Goal: Information Seeking & Learning: Learn about a topic

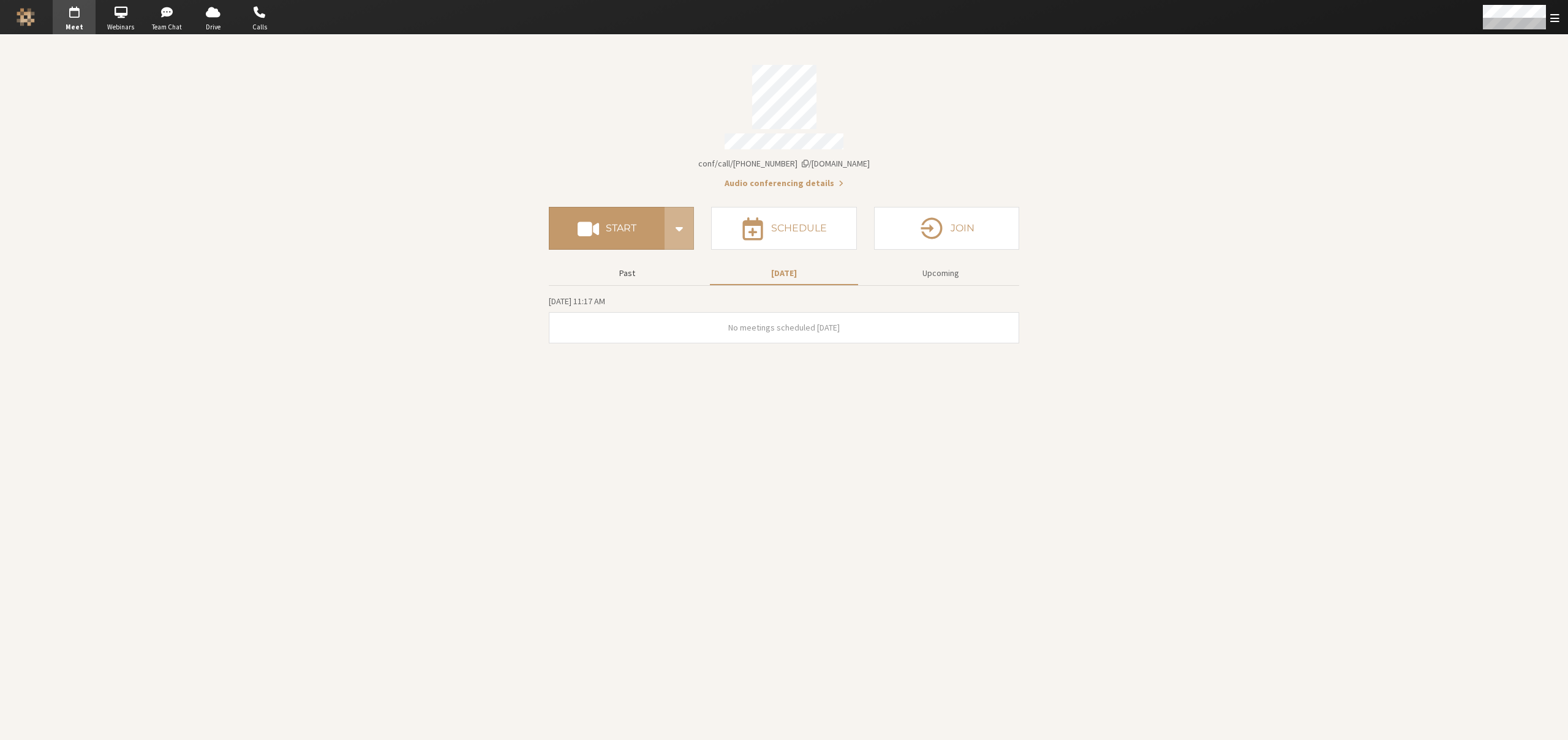
click at [625, 268] on button "Past" at bounding box center [626, 273] width 148 height 21
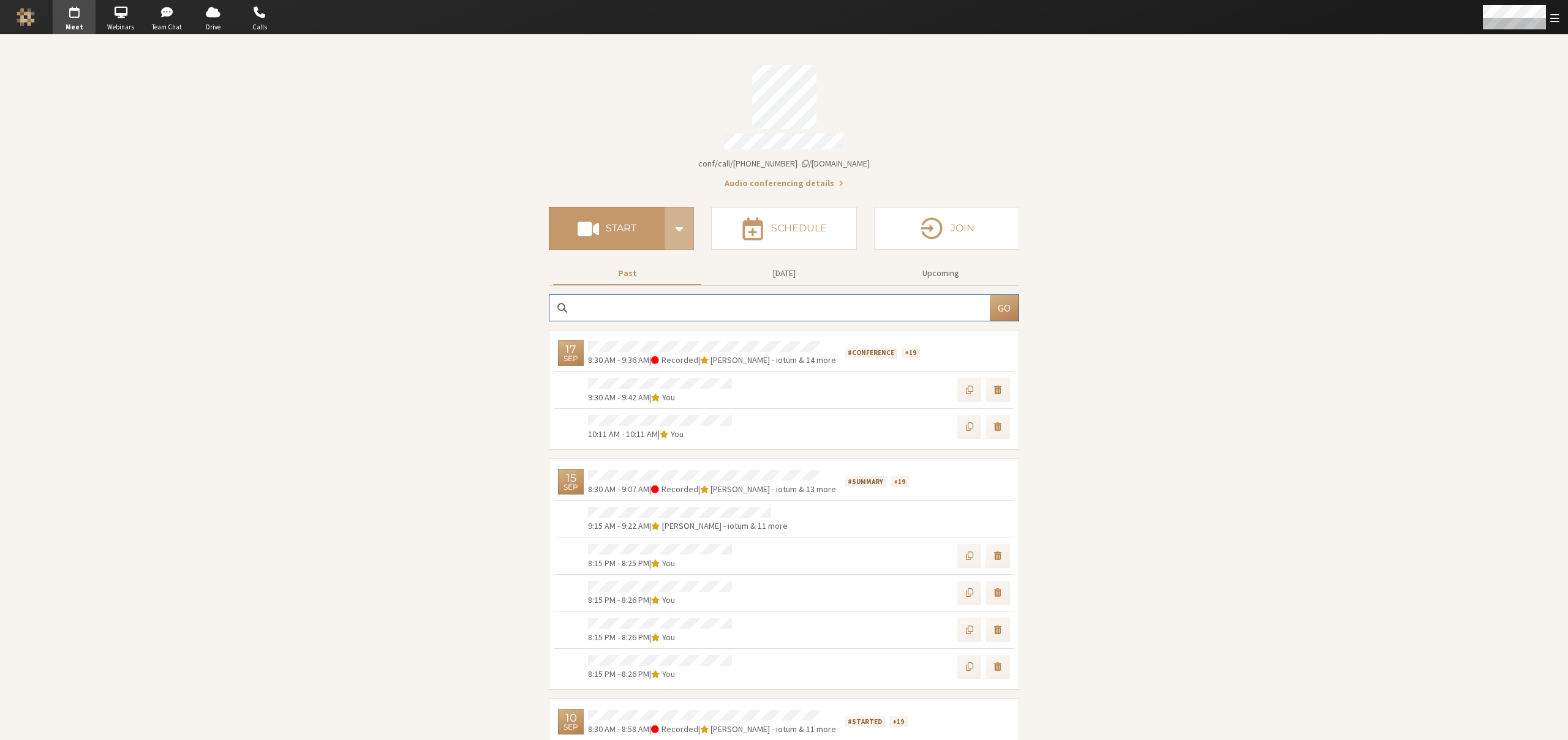
click at [764, 307] on input "search" at bounding box center [769, 307] width 441 height 26
type input "bernardo"
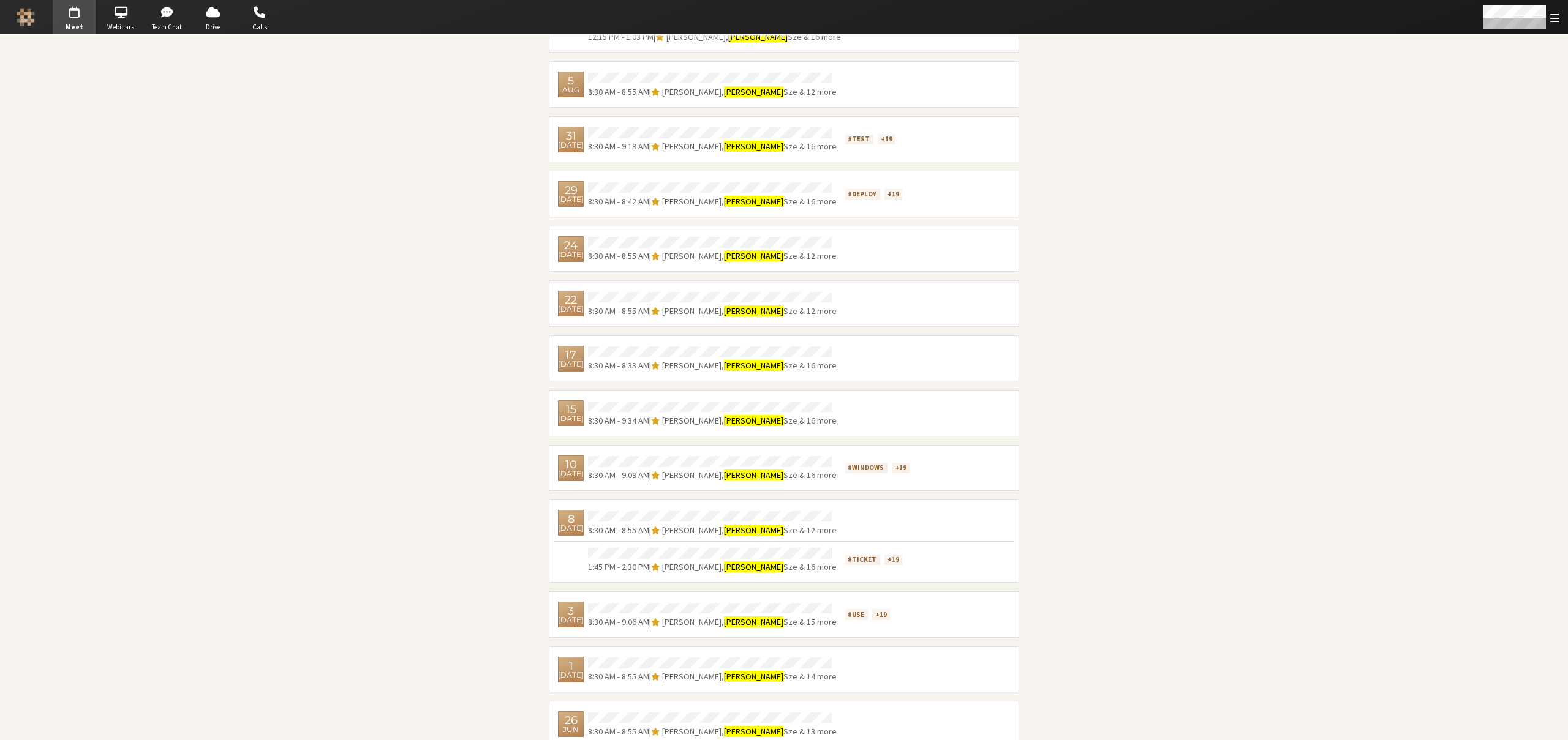
scroll to position [996, 0]
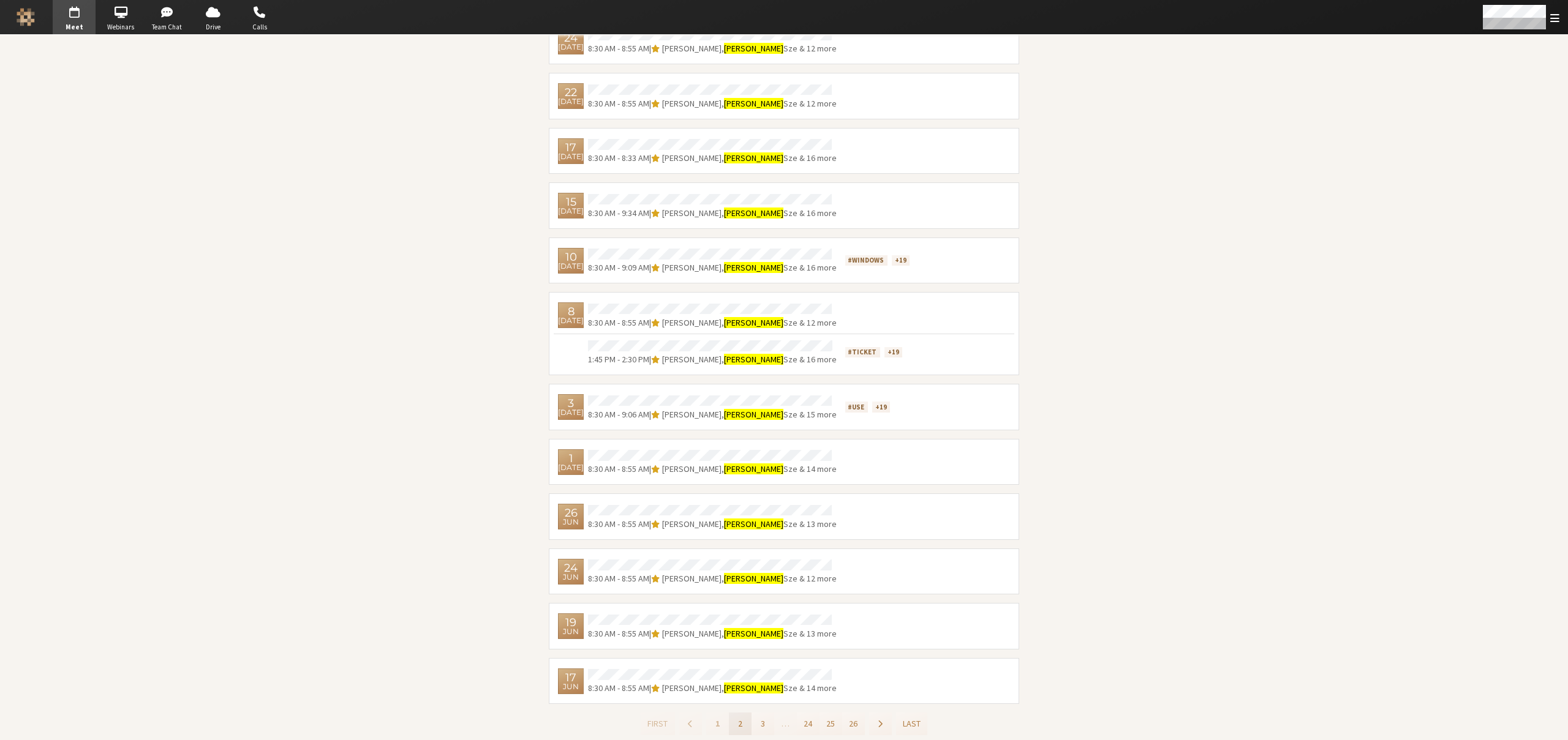
click at [733, 718] on button "2" at bounding box center [740, 724] width 23 height 23
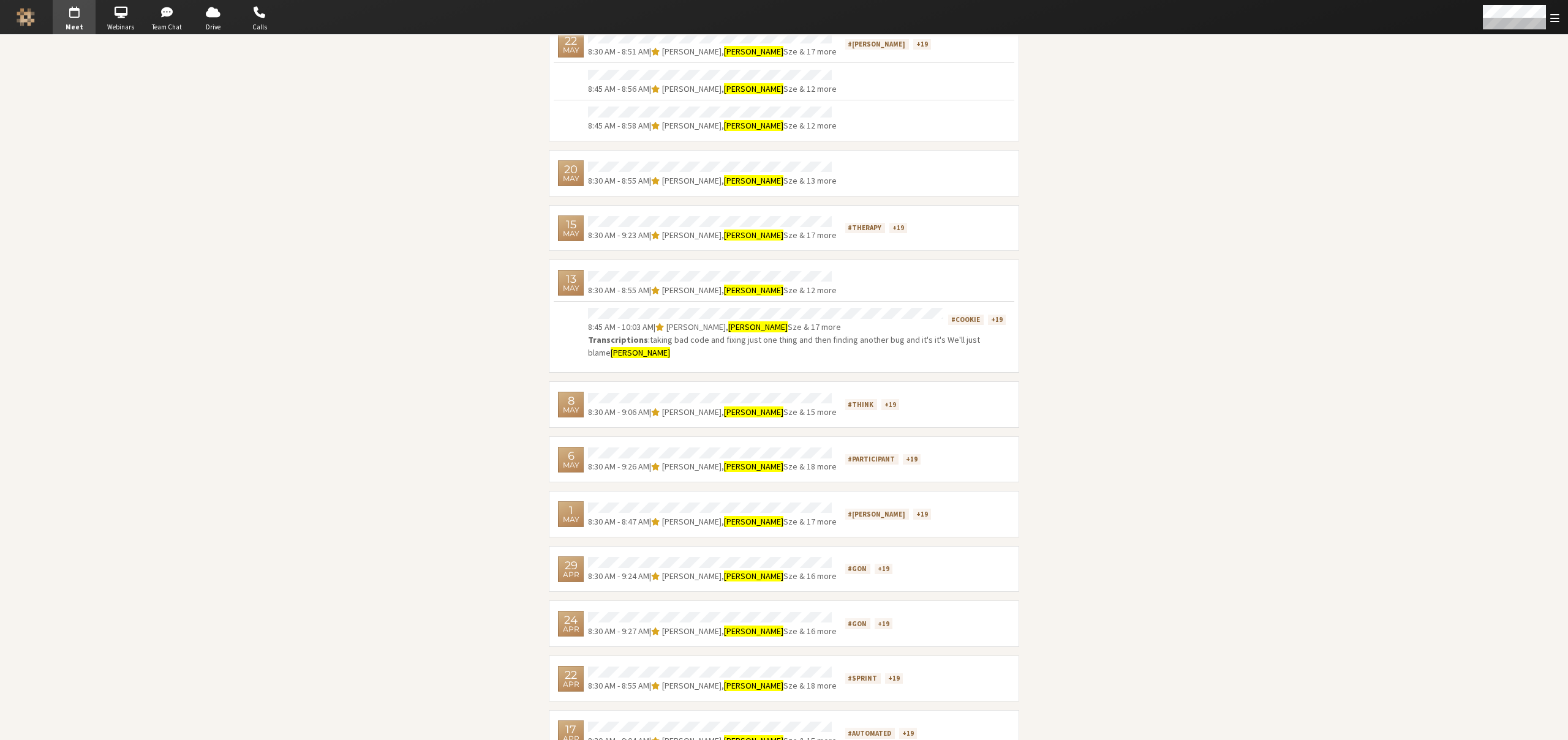
scroll to position [996, 0]
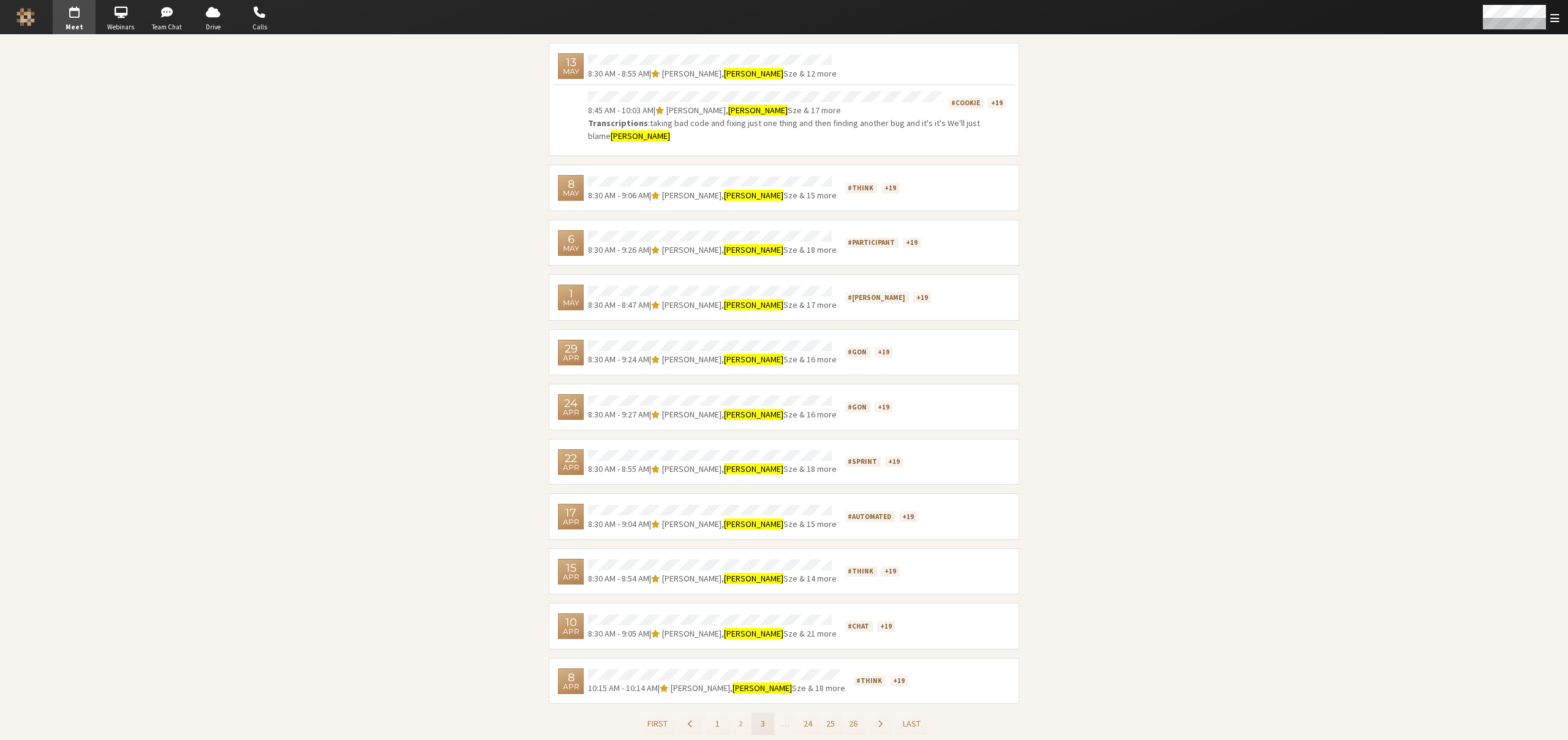
click at [757, 722] on button "3" at bounding box center [762, 724] width 23 height 23
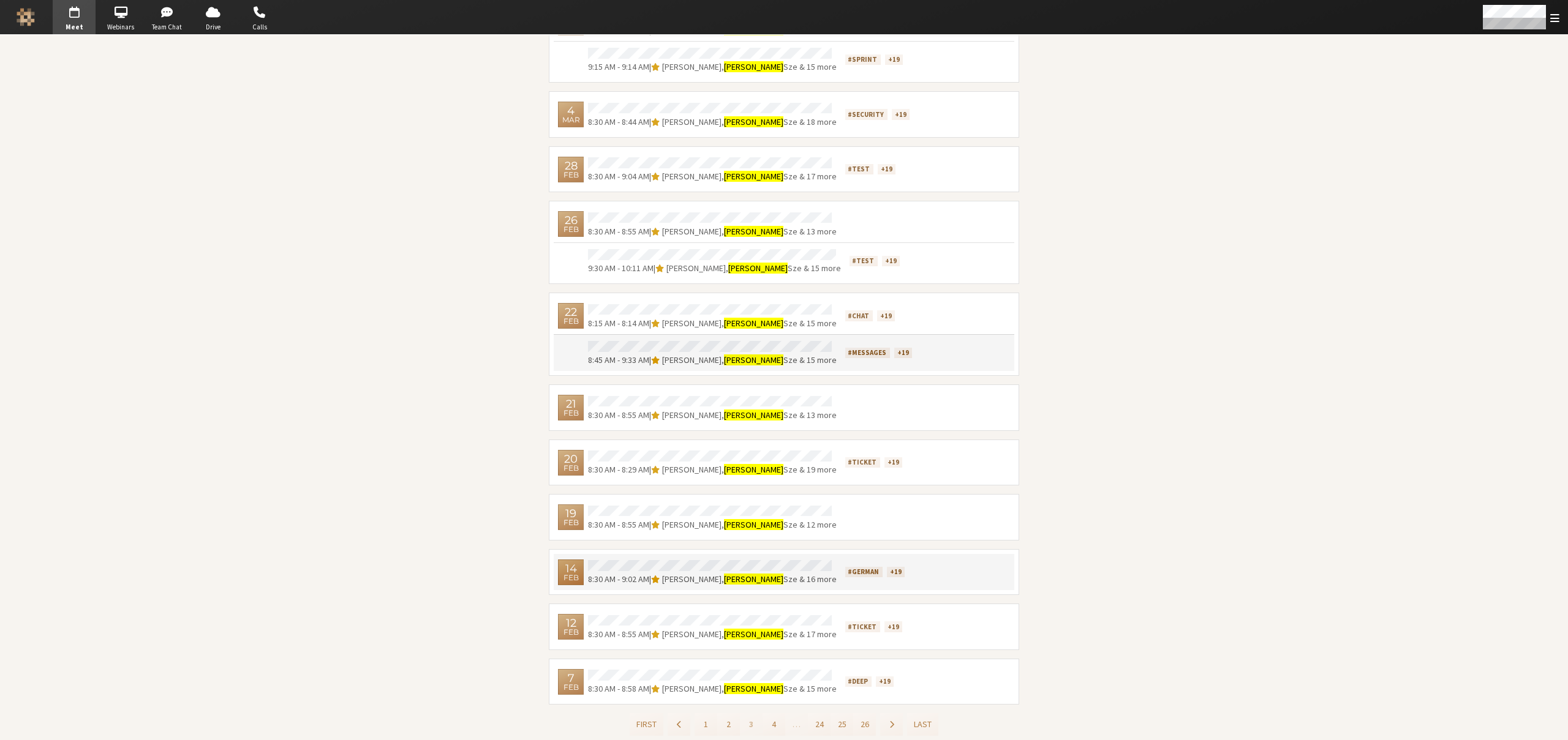
scroll to position [965, 0]
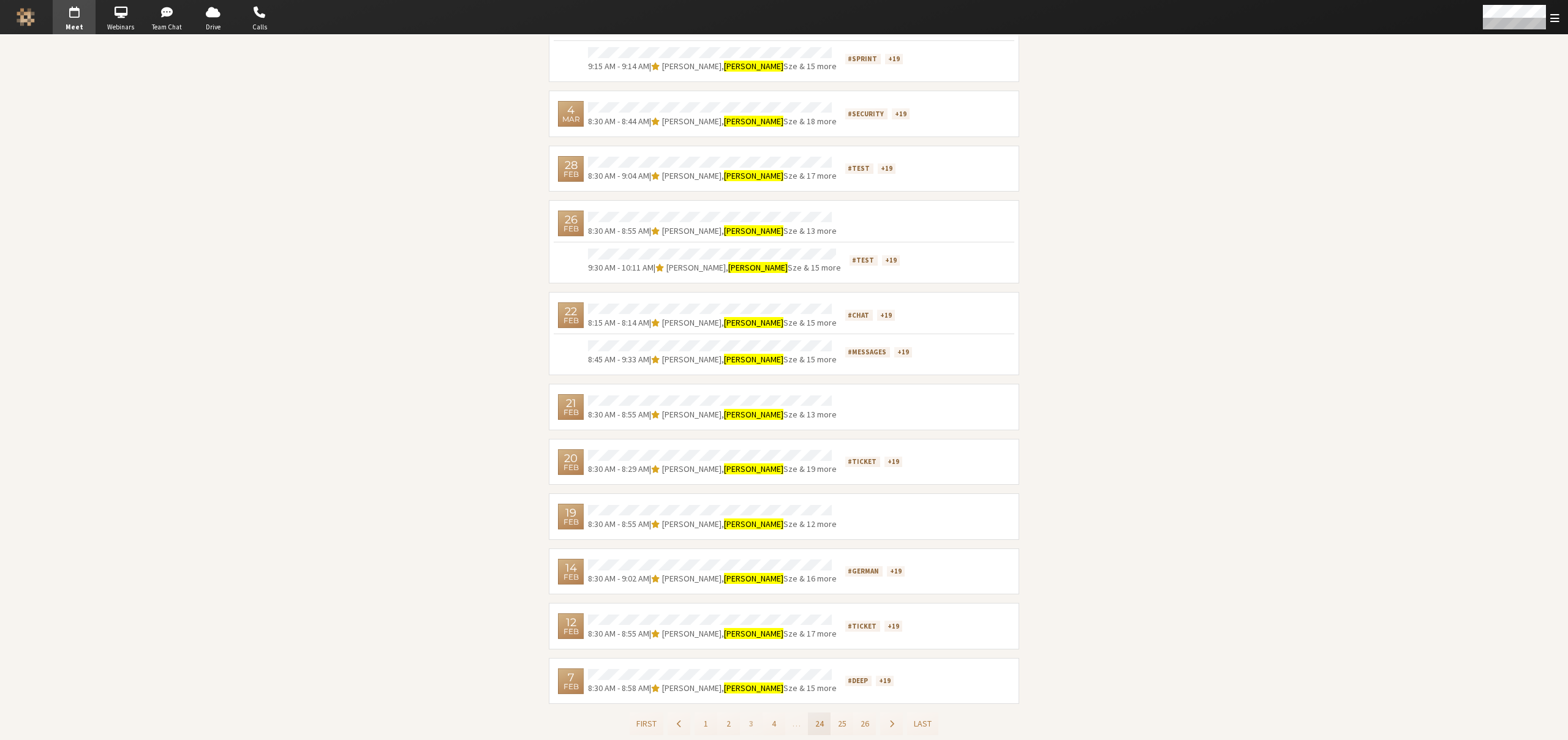
click at [812, 720] on button "24" at bounding box center [819, 724] width 23 height 23
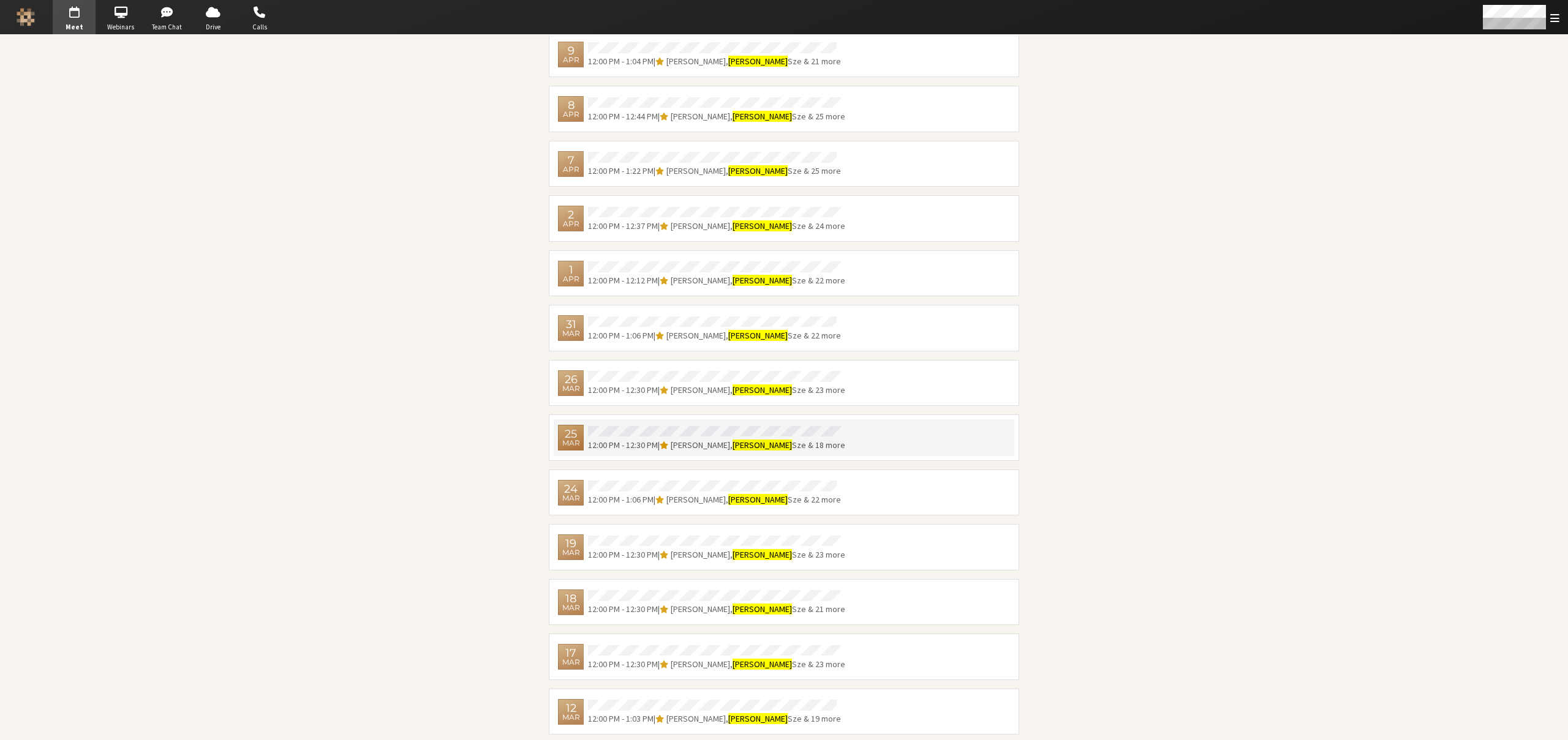
scroll to position [1019, 0]
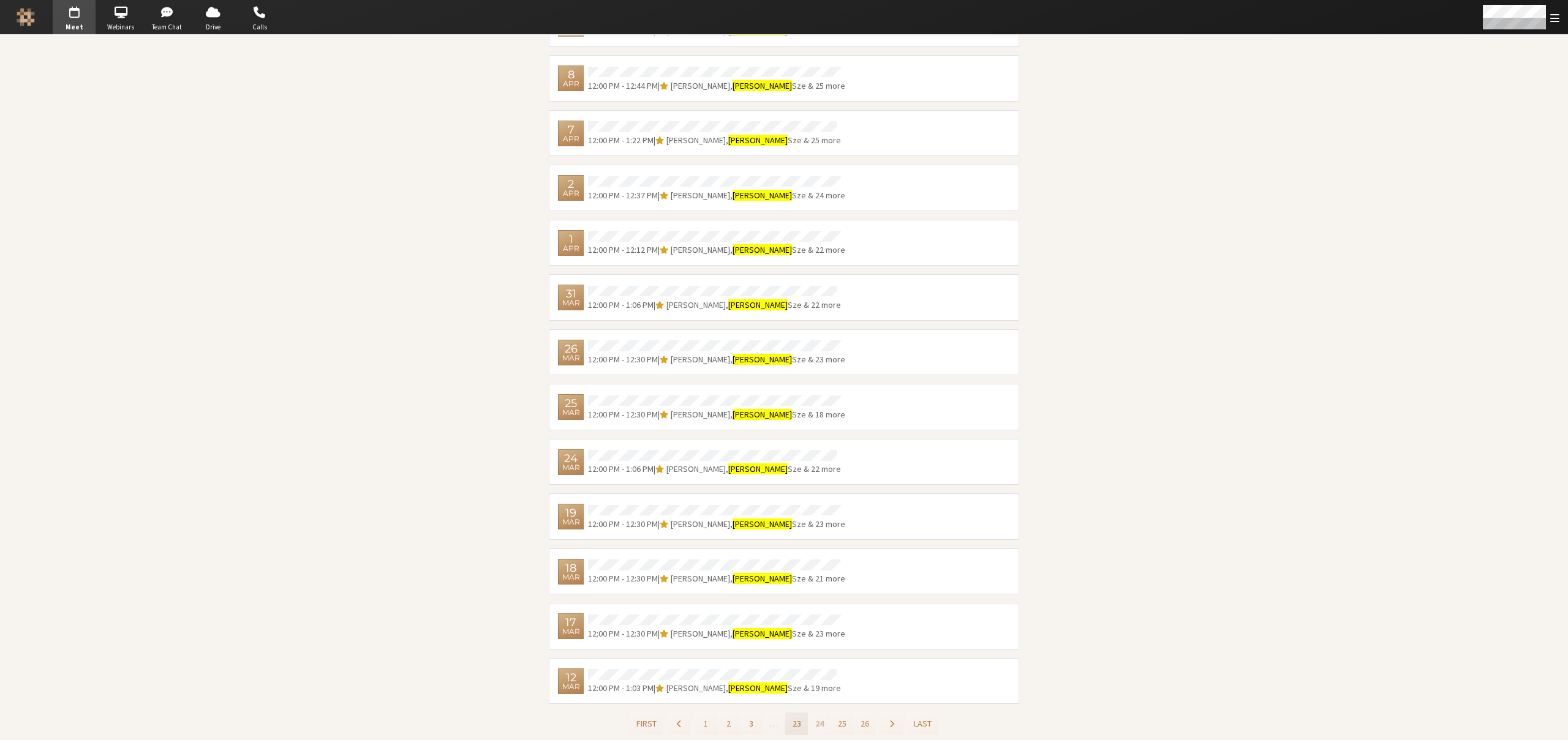
click at [788, 720] on button "23" at bounding box center [797, 724] width 23 height 23
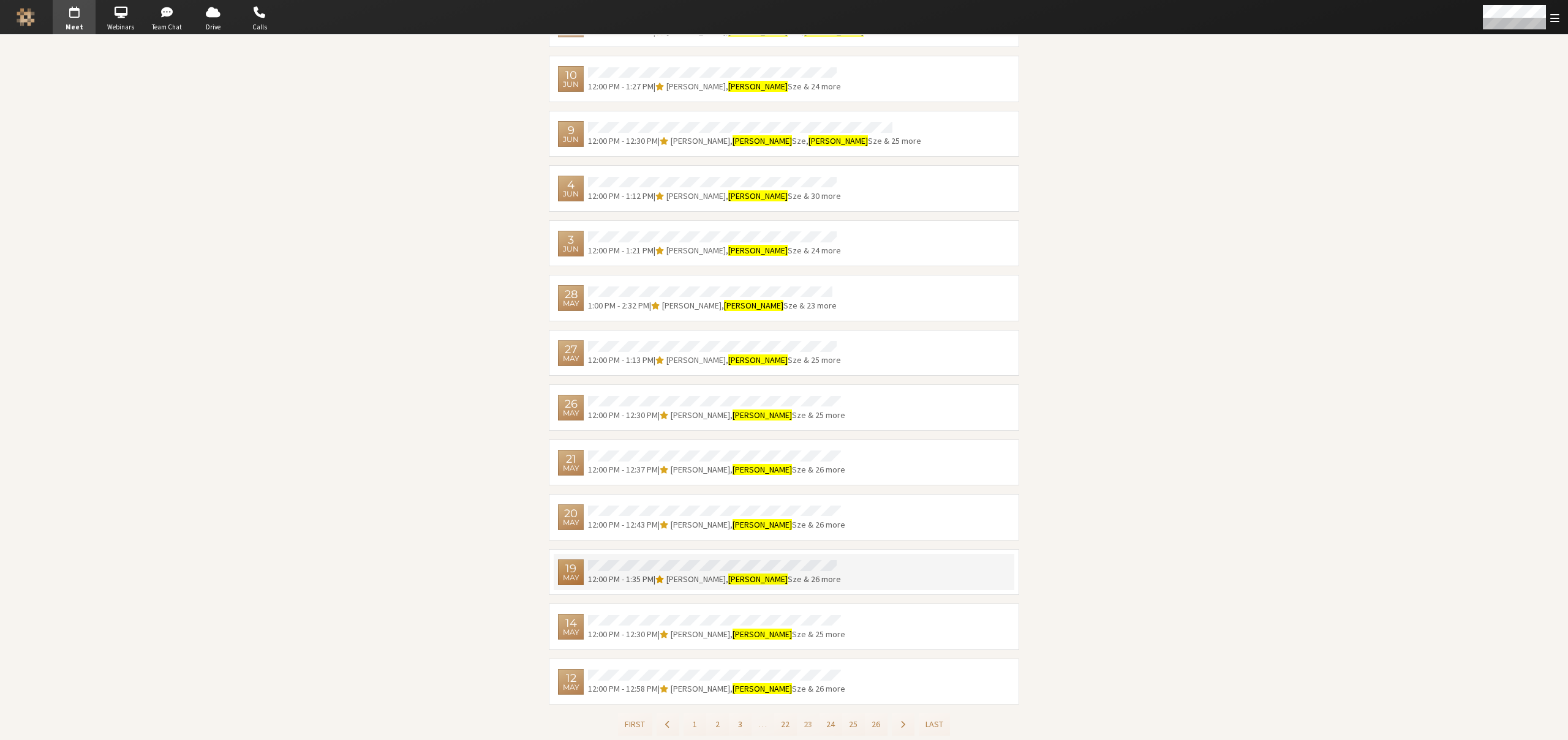
scroll to position [1019, 0]
click at [781, 720] on button "22" at bounding box center [785, 724] width 23 height 23
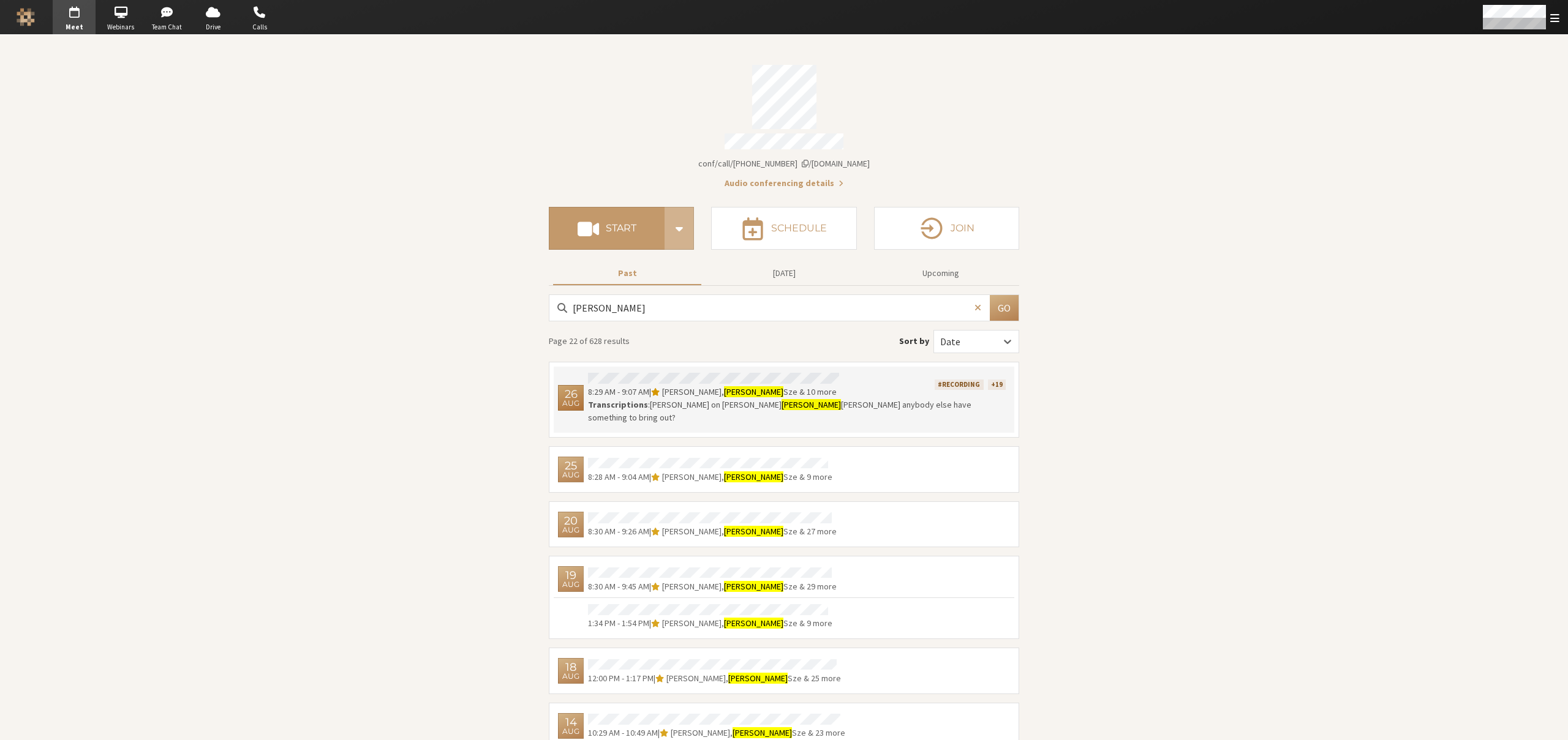
click at [821, 386] on span "& 10 more" at bounding box center [816, 392] width 39 height 11
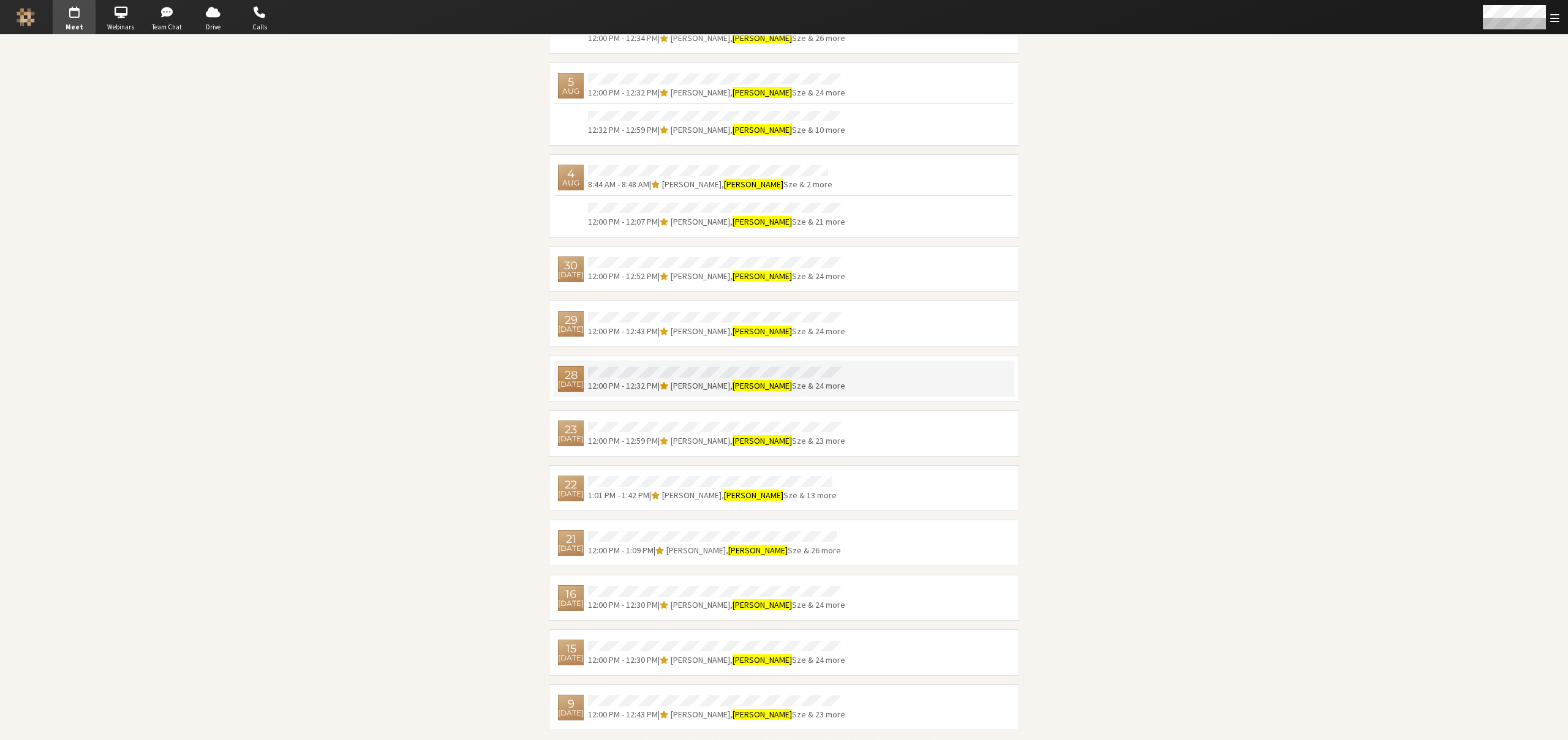
scroll to position [960, 0]
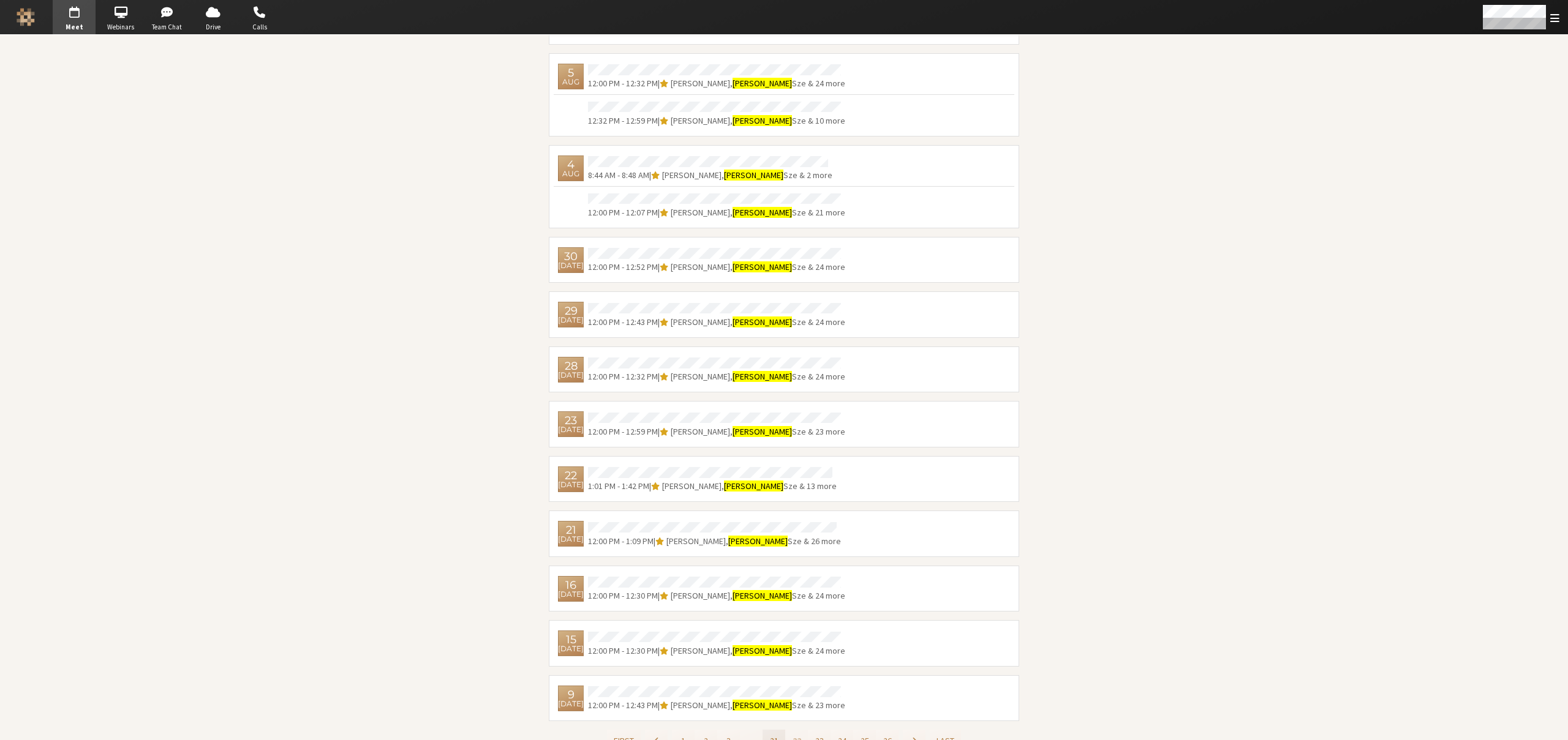
click at [766, 729] on button "21" at bounding box center [774, 741] width 23 height 23
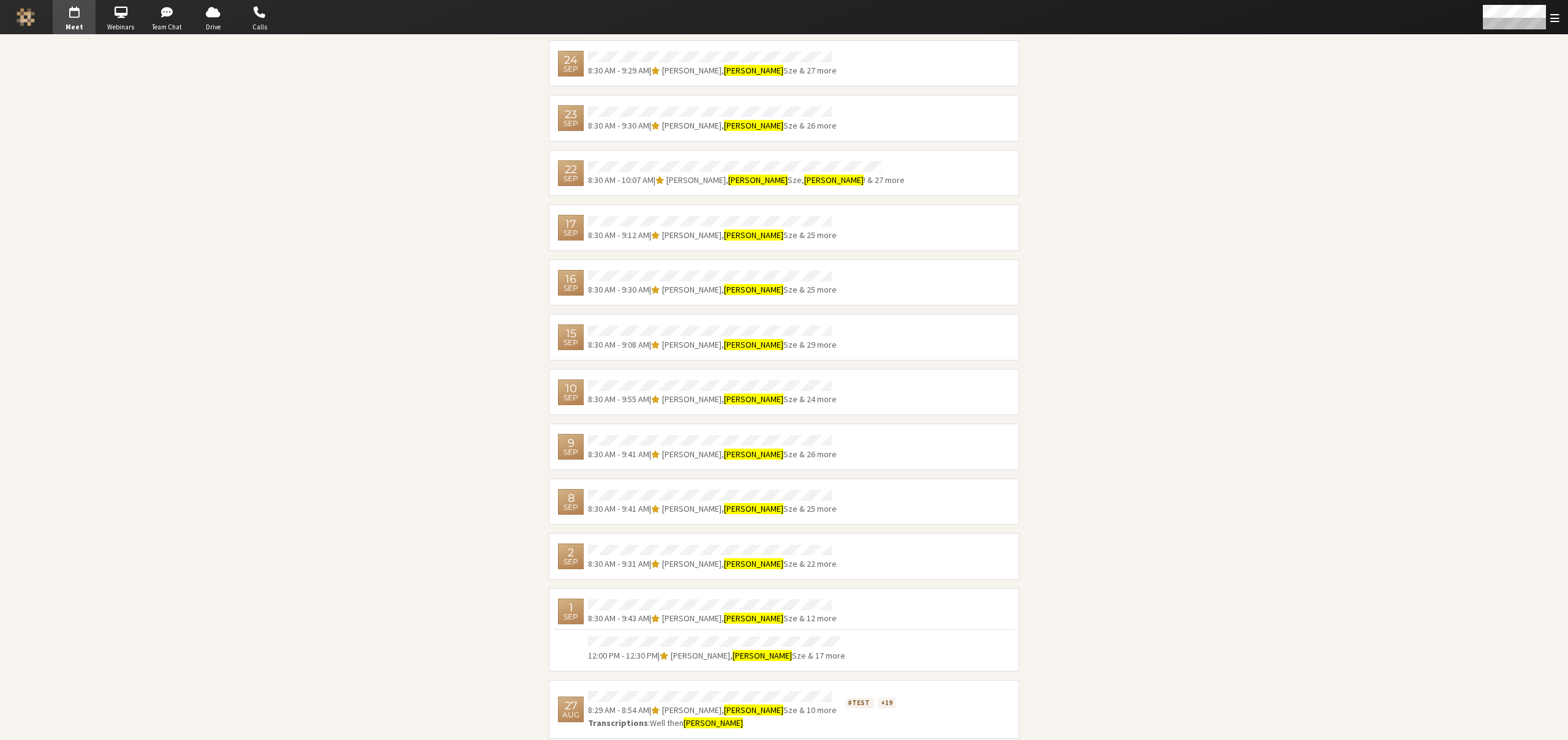
scroll to position [996, 0]
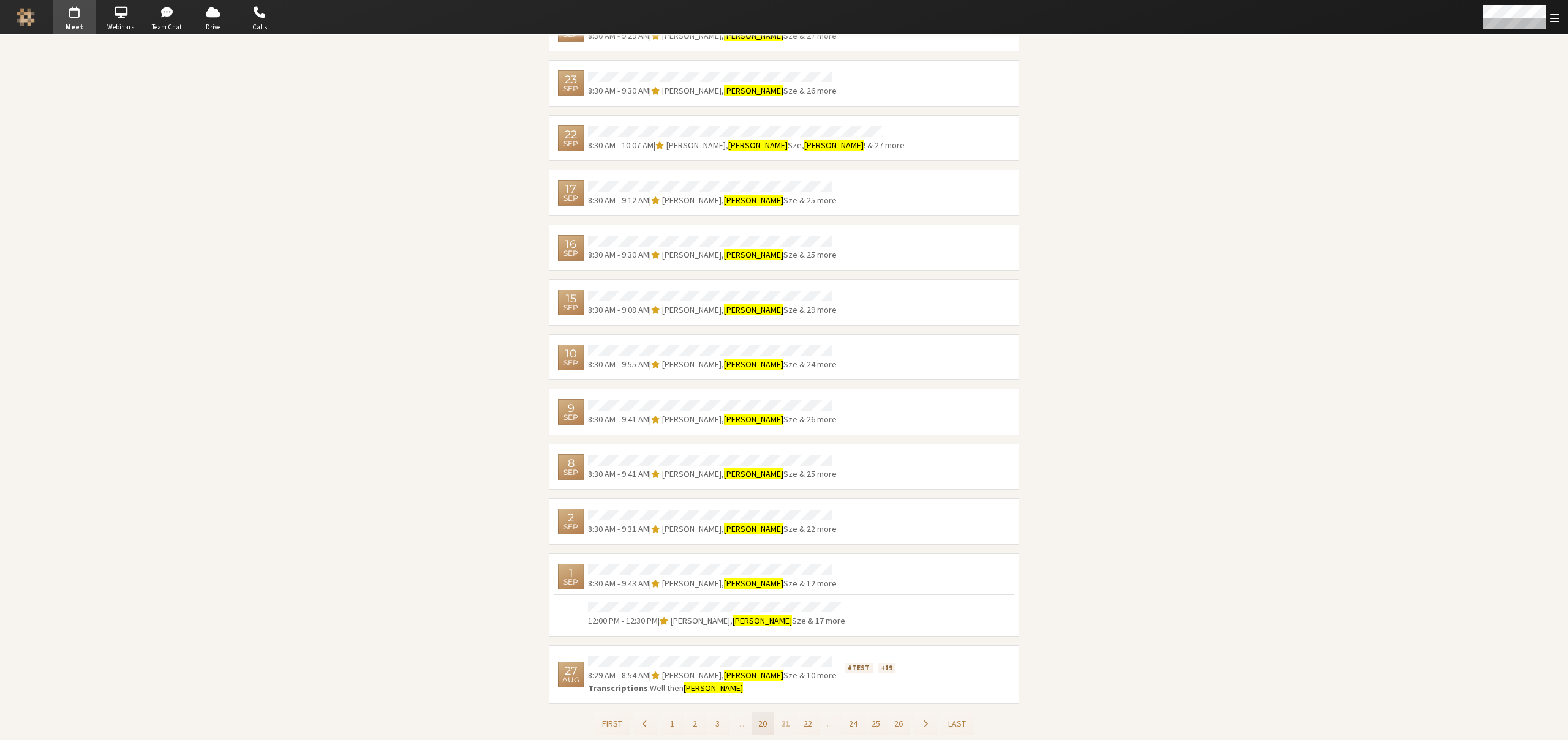
click at [758, 717] on button "20" at bounding box center [762, 724] width 23 height 23
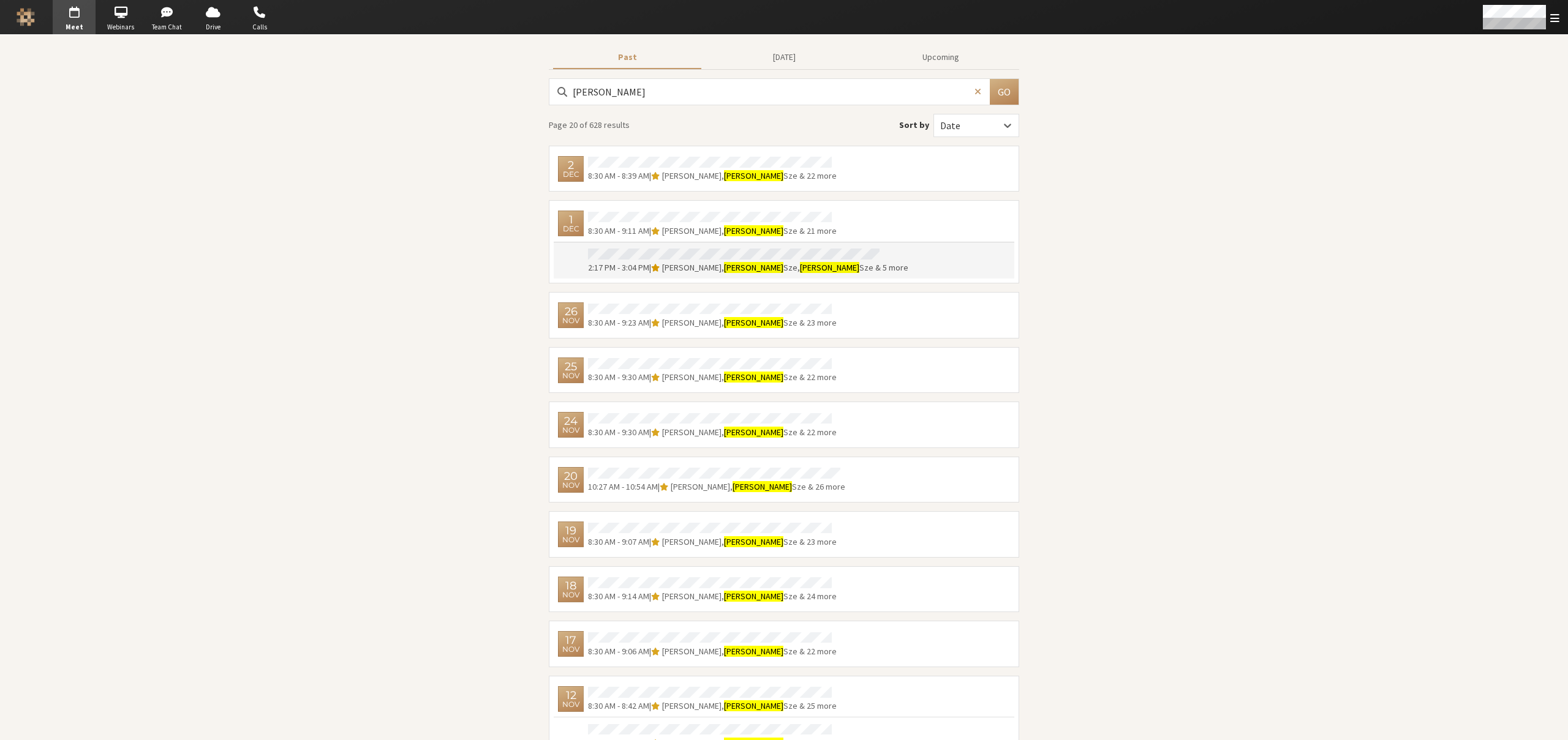
scroll to position [912, 0]
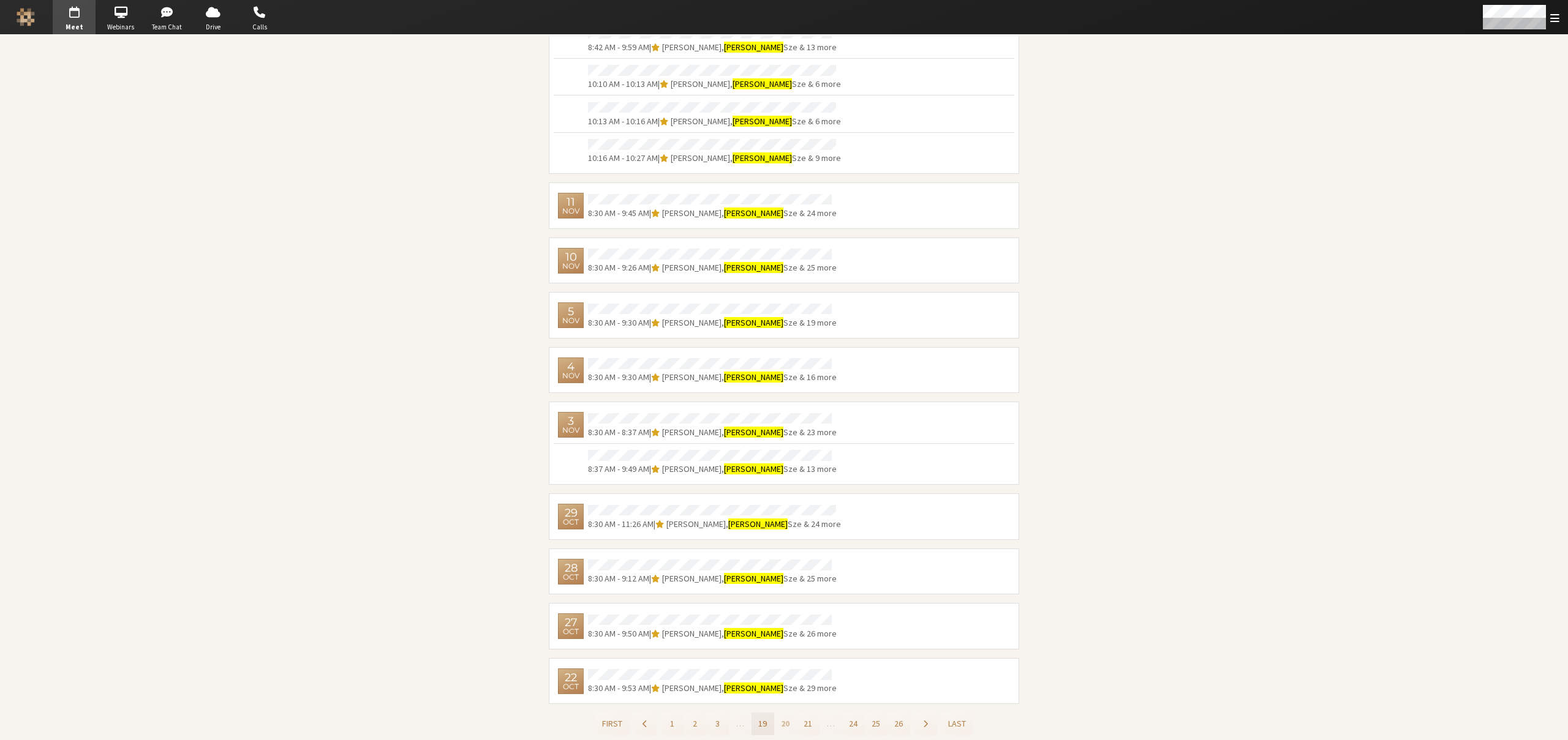
click at [761, 721] on button "19" at bounding box center [762, 724] width 23 height 23
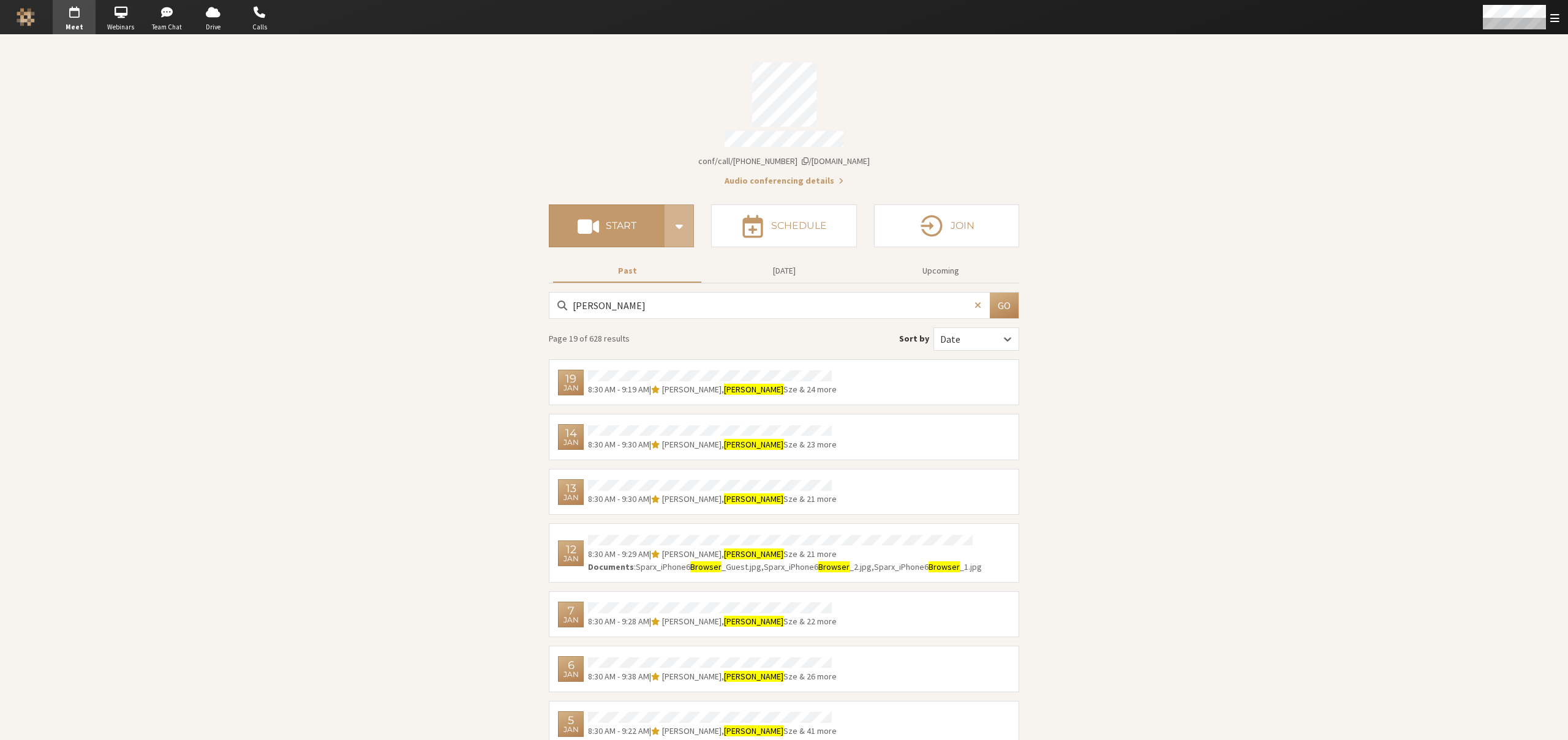
scroll to position [978, 0]
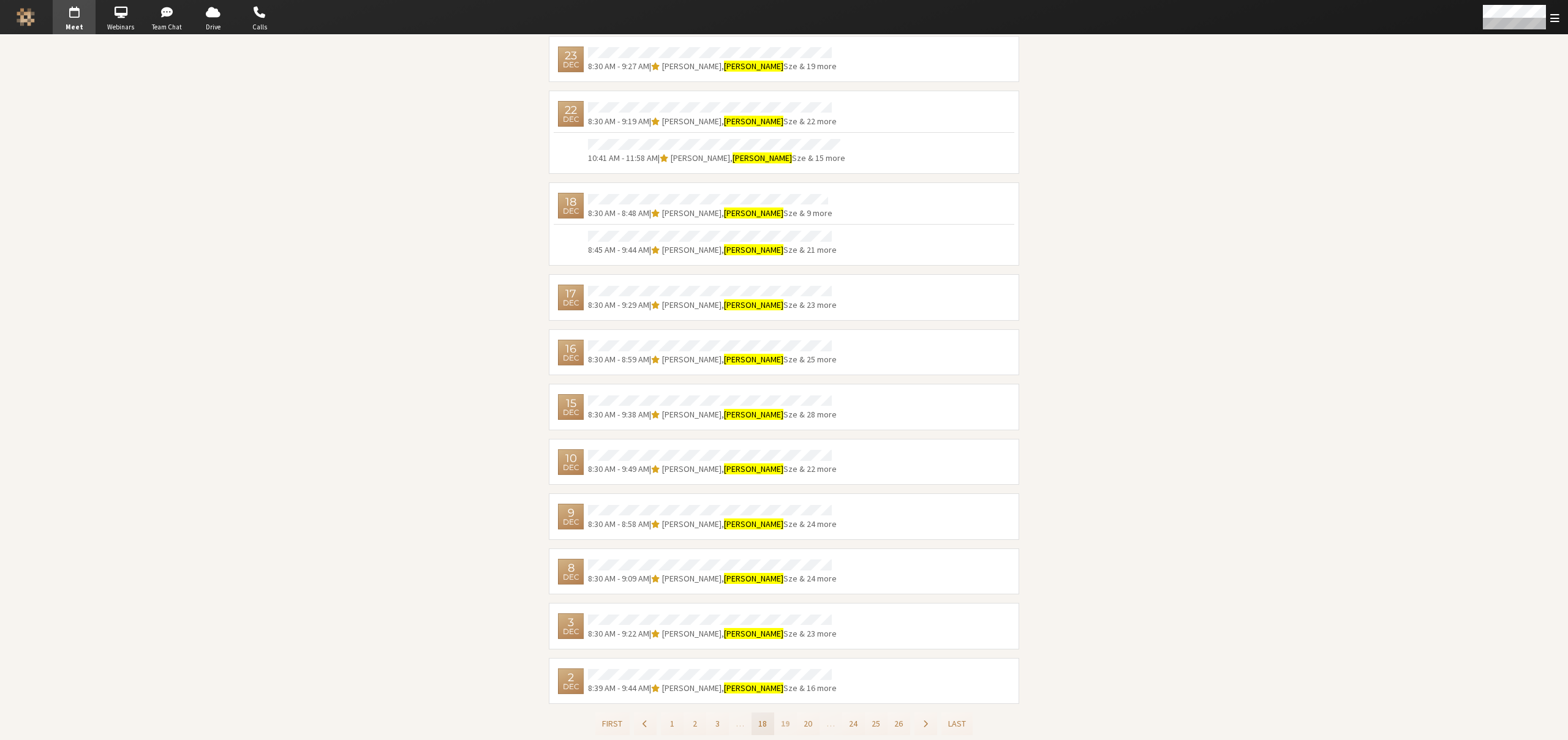
click at [761, 720] on button "18" at bounding box center [762, 724] width 23 height 23
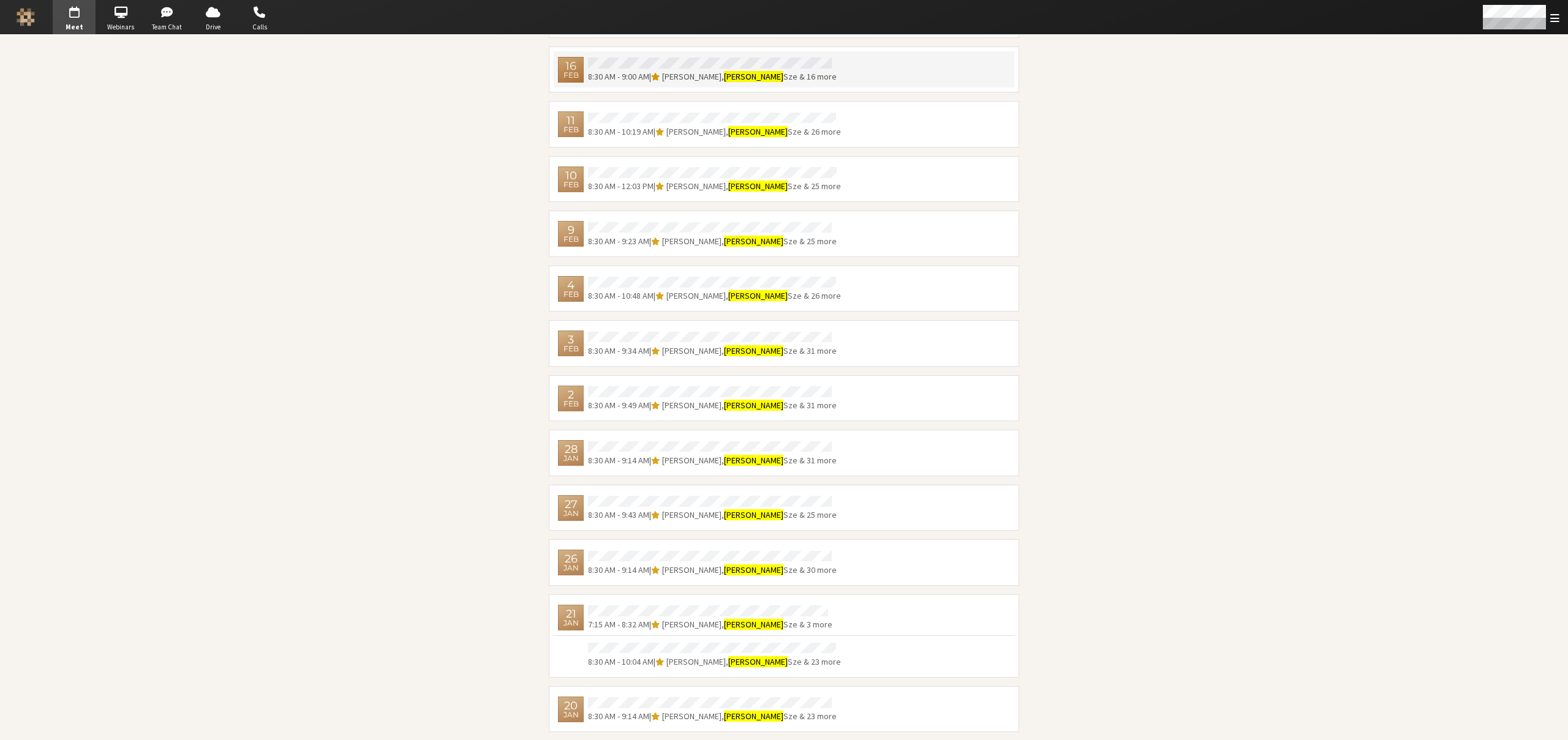
scroll to position [948, 0]
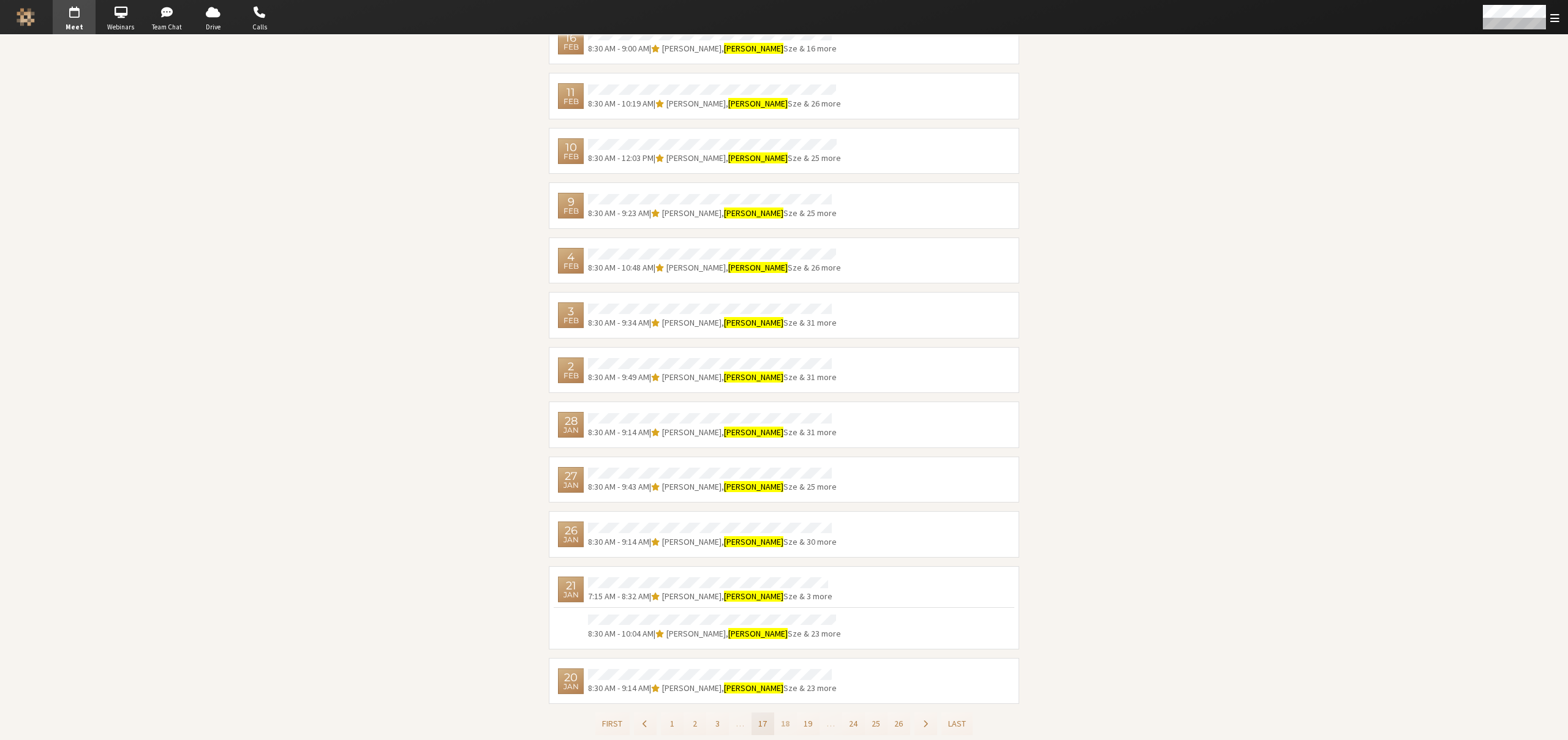
click at [755, 720] on button "17" at bounding box center [762, 724] width 23 height 23
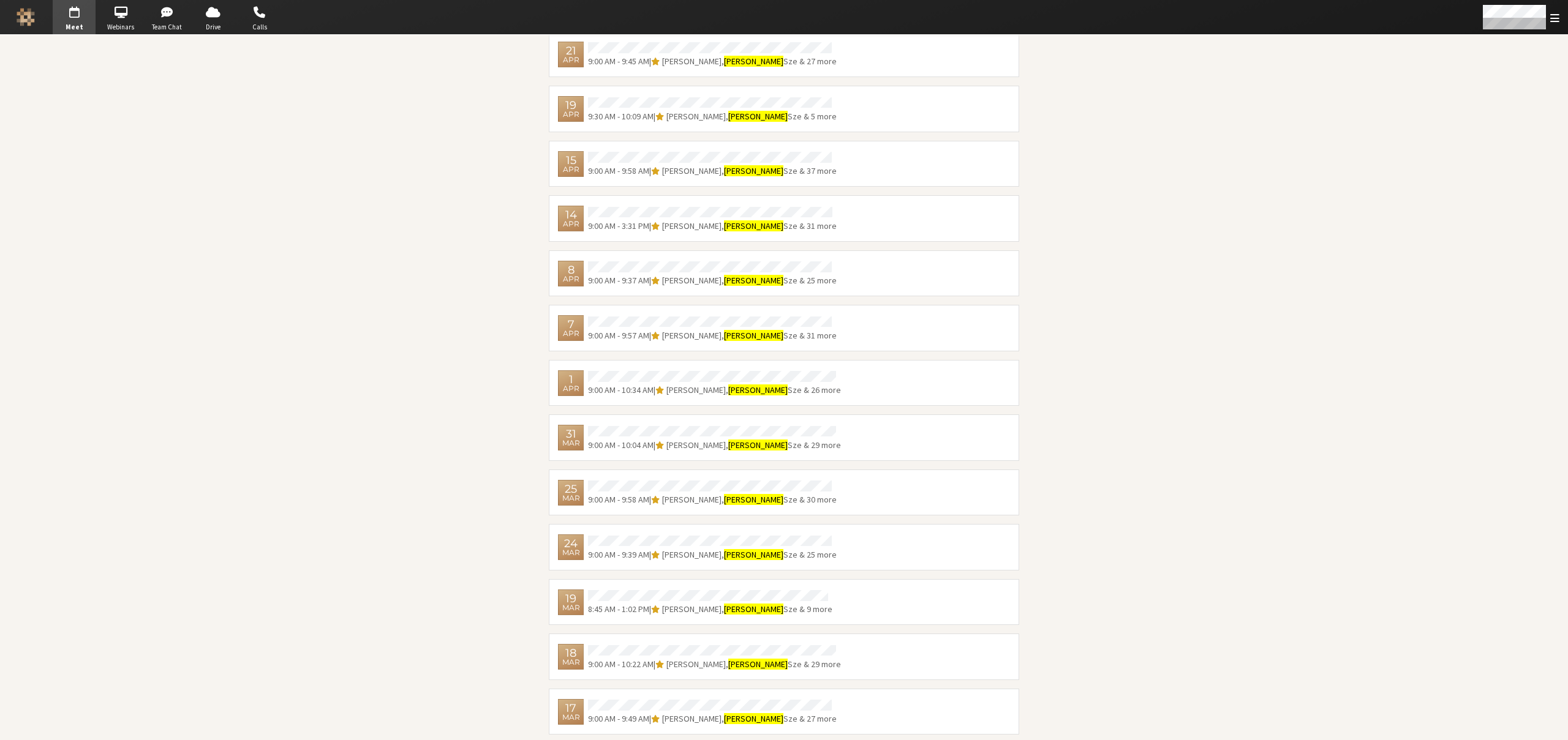
scroll to position [948, 0]
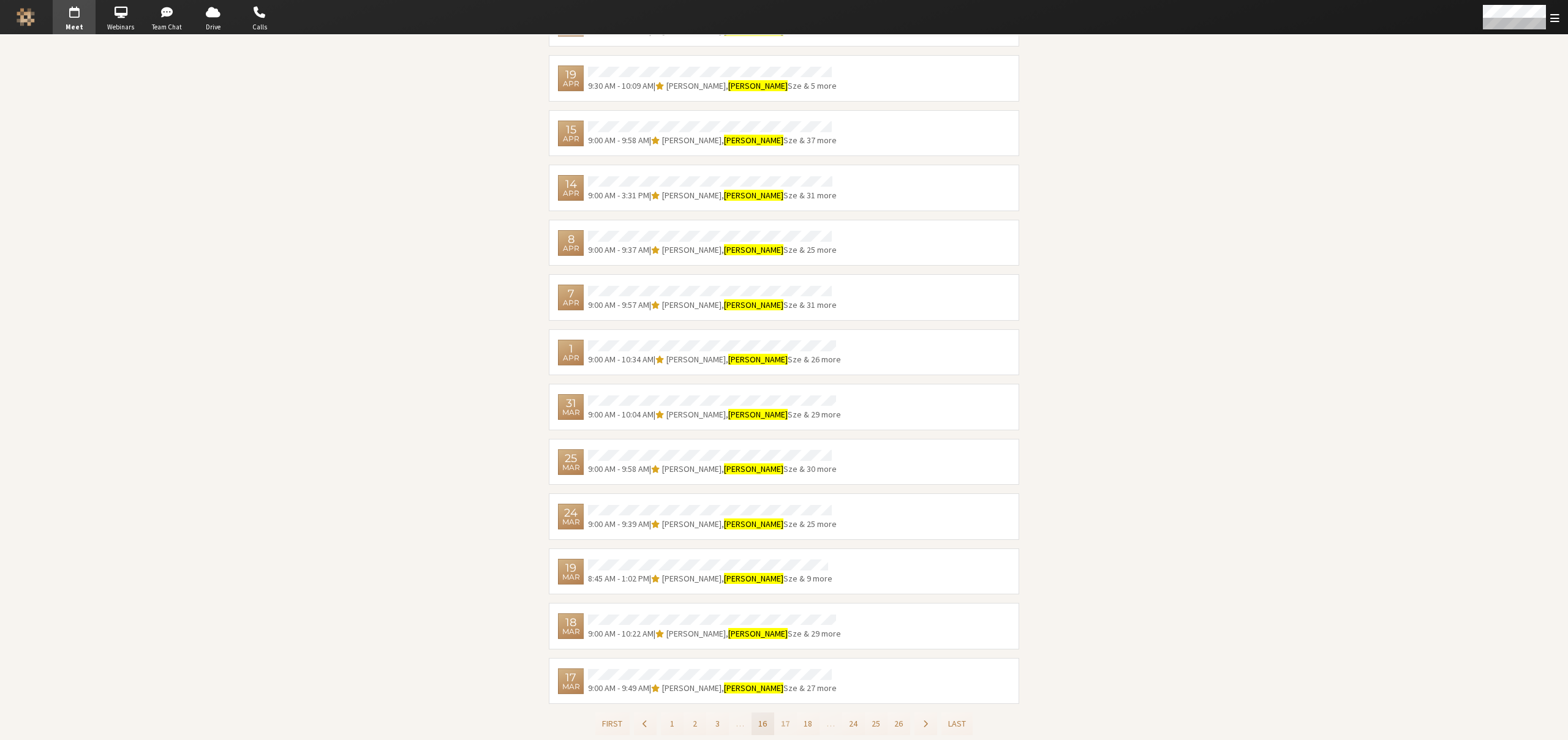
click at [758, 717] on button "16" at bounding box center [762, 724] width 23 height 23
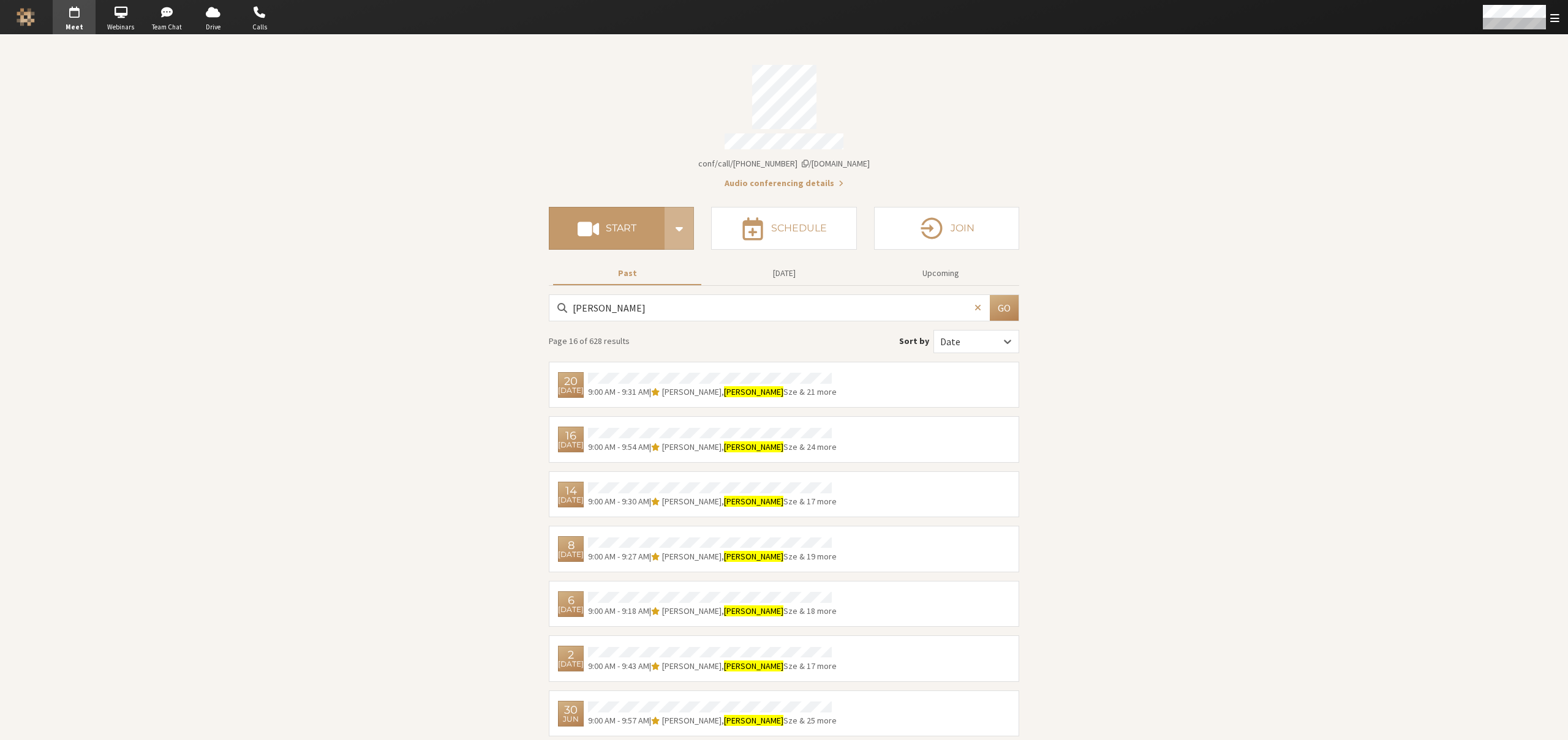
scroll to position [948, 0]
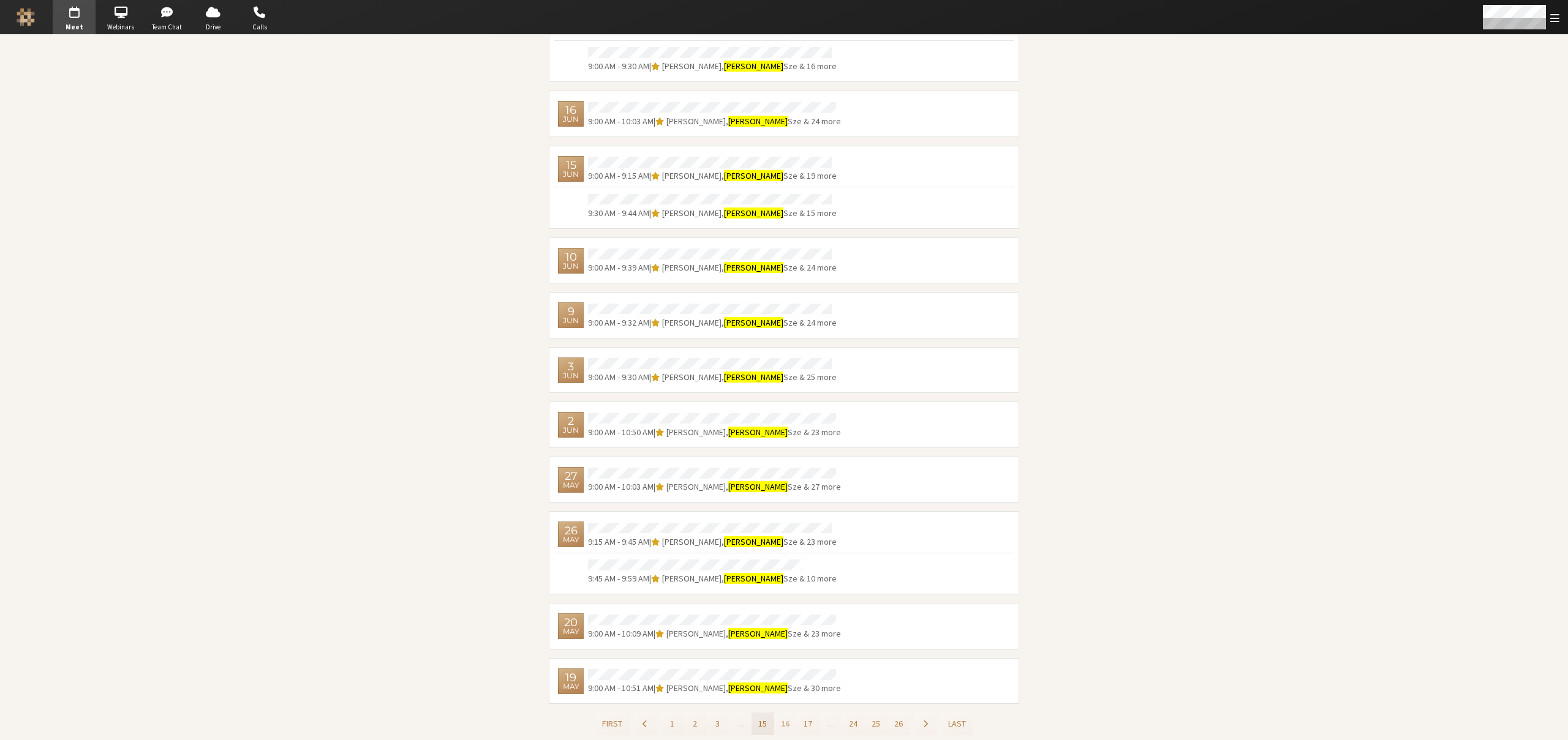
click at [755, 723] on button "15" at bounding box center [762, 724] width 23 height 23
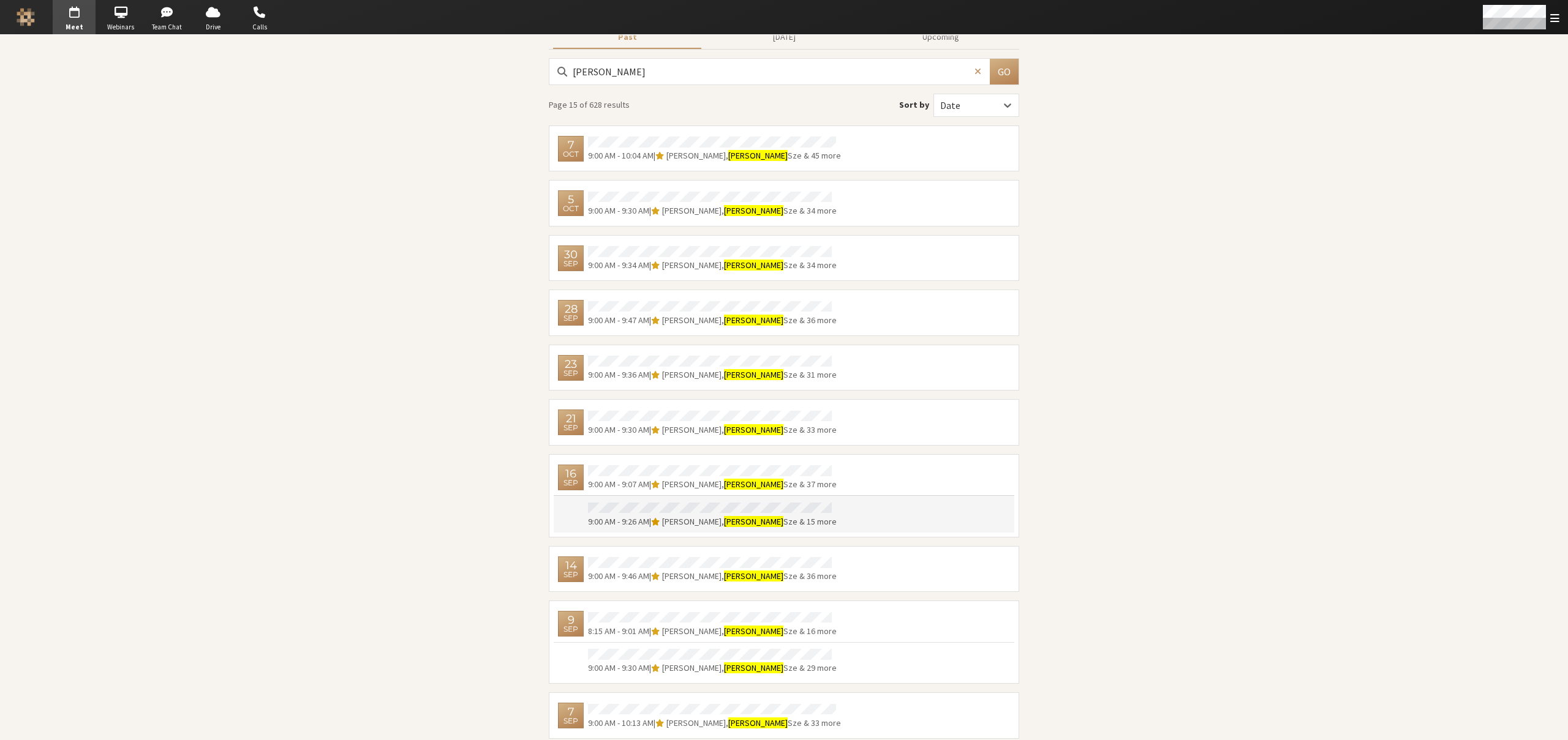
scroll to position [983, 0]
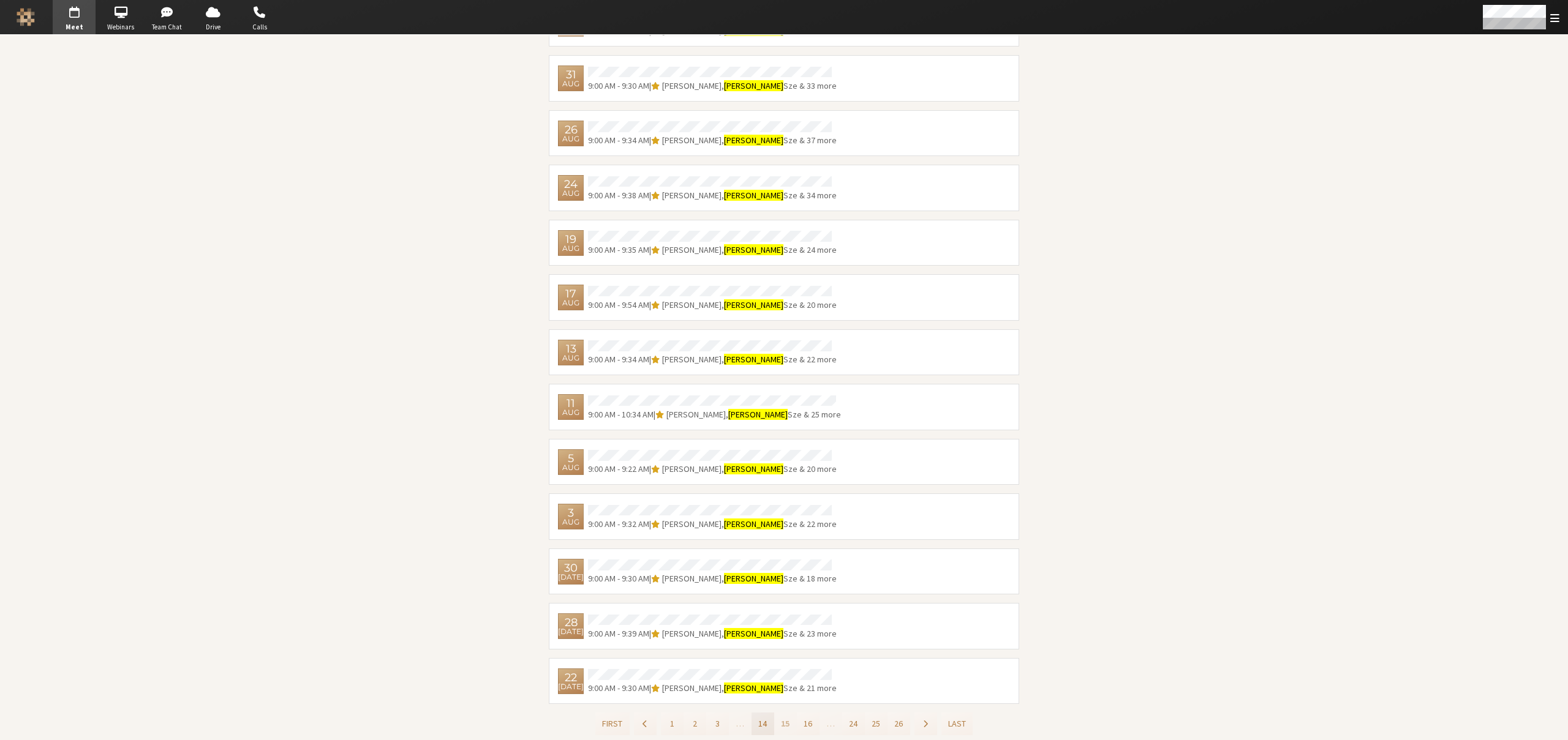
click at [755, 719] on button "14" at bounding box center [762, 724] width 23 height 23
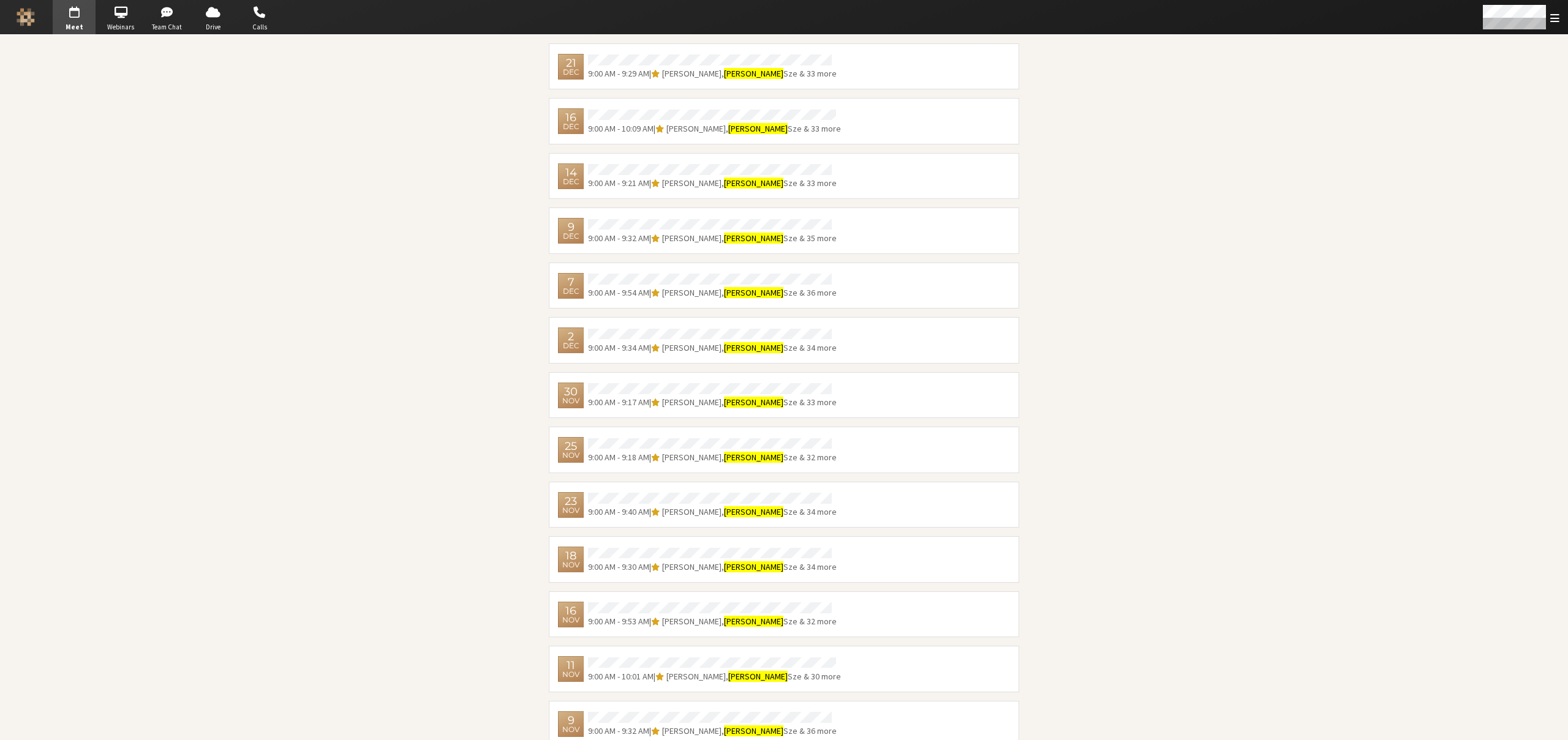
scroll to position [1019, 0]
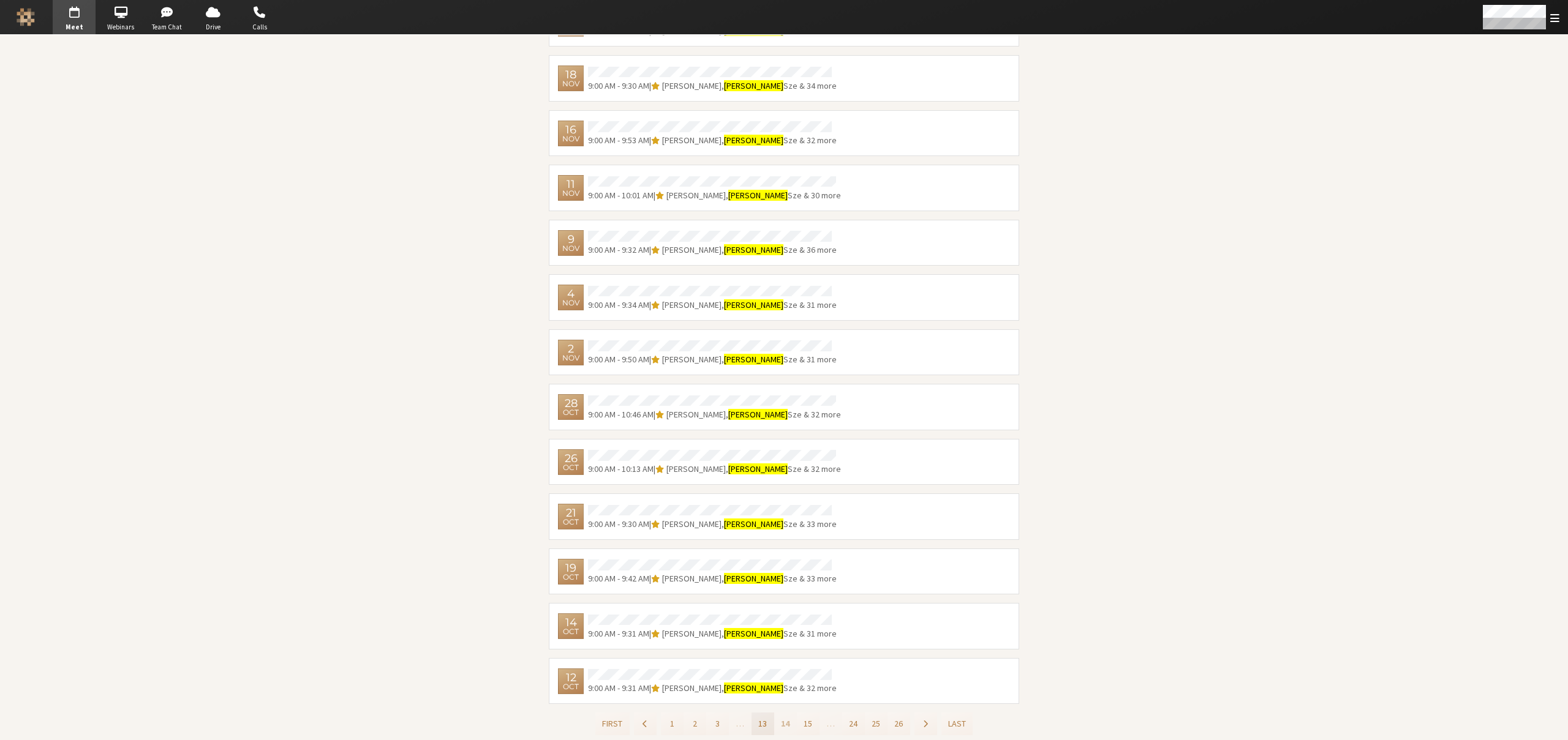
click at [757, 726] on button "13" at bounding box center [762, 724] width 23 height 23
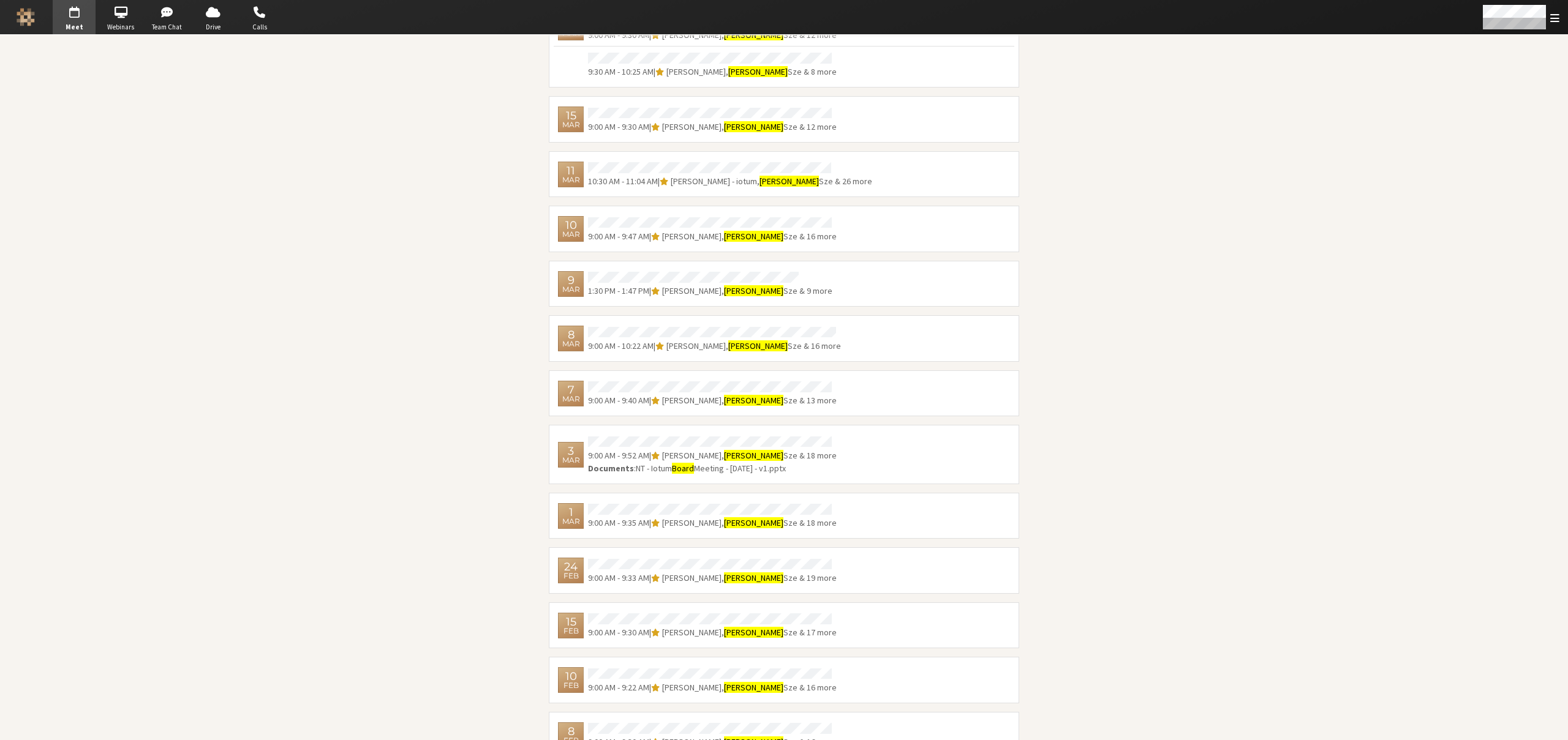
scroll to position [996, 0]
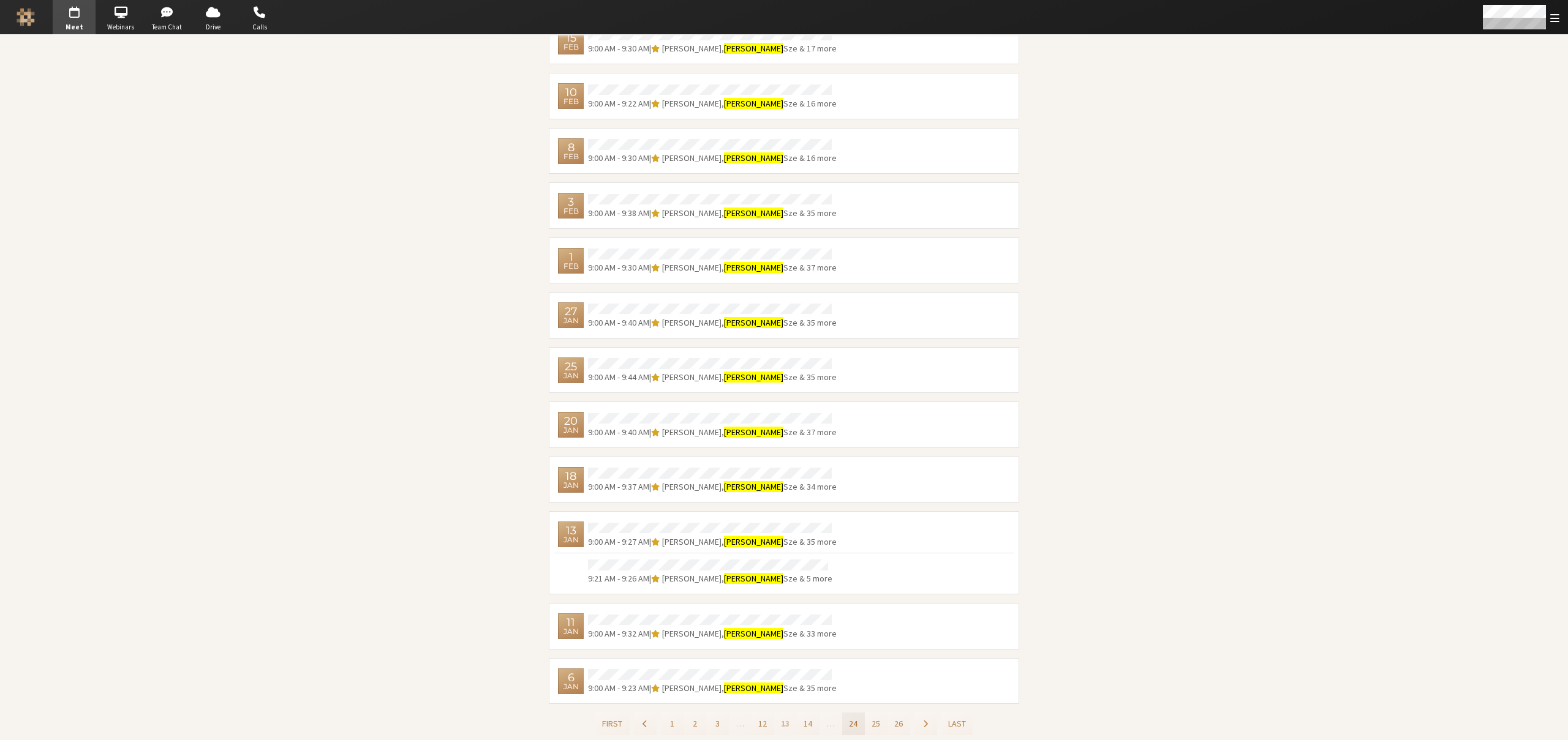
click at [852, 725] on button "24" at bounding box center [853, 724] width 23 height 23
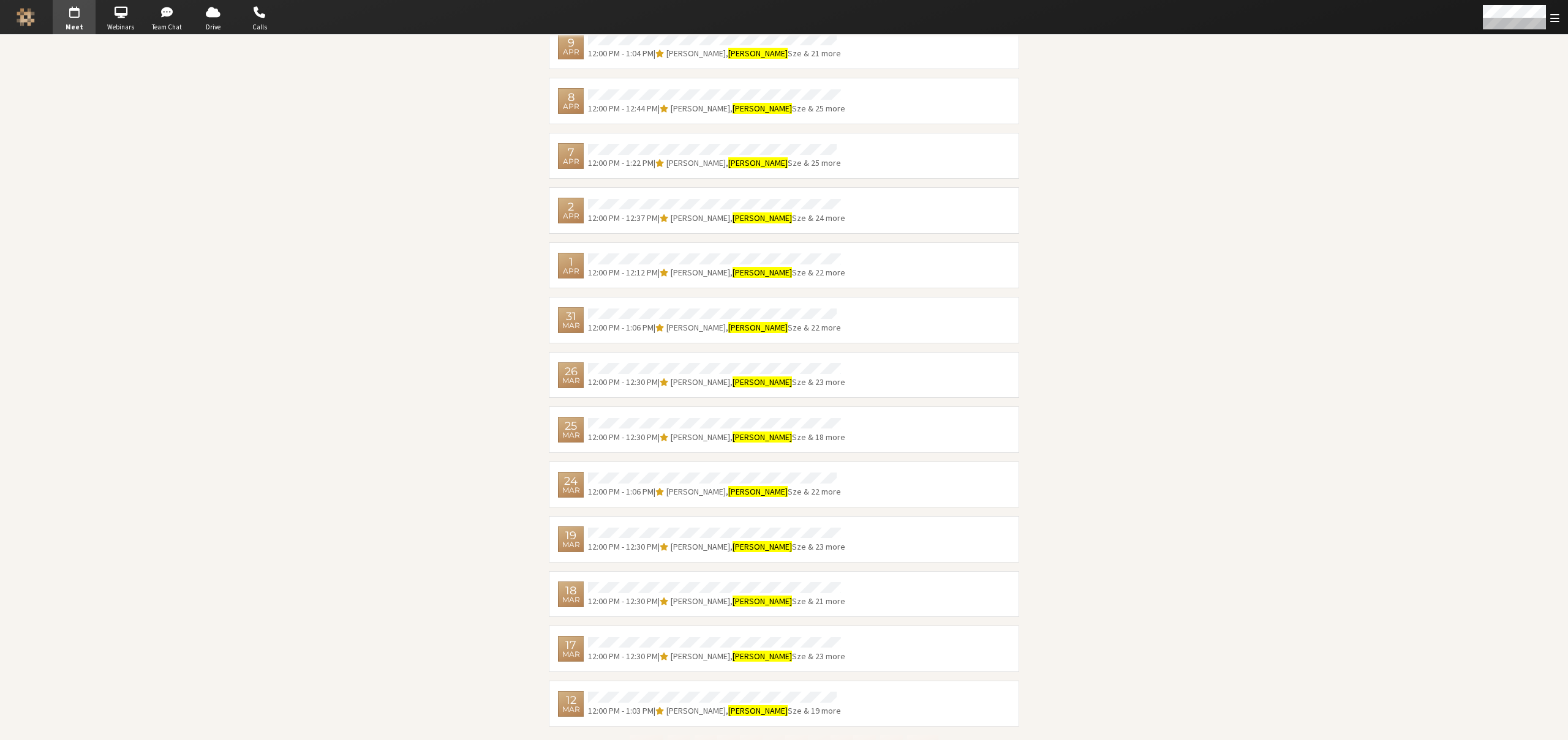
scroll to position [1019, 0]
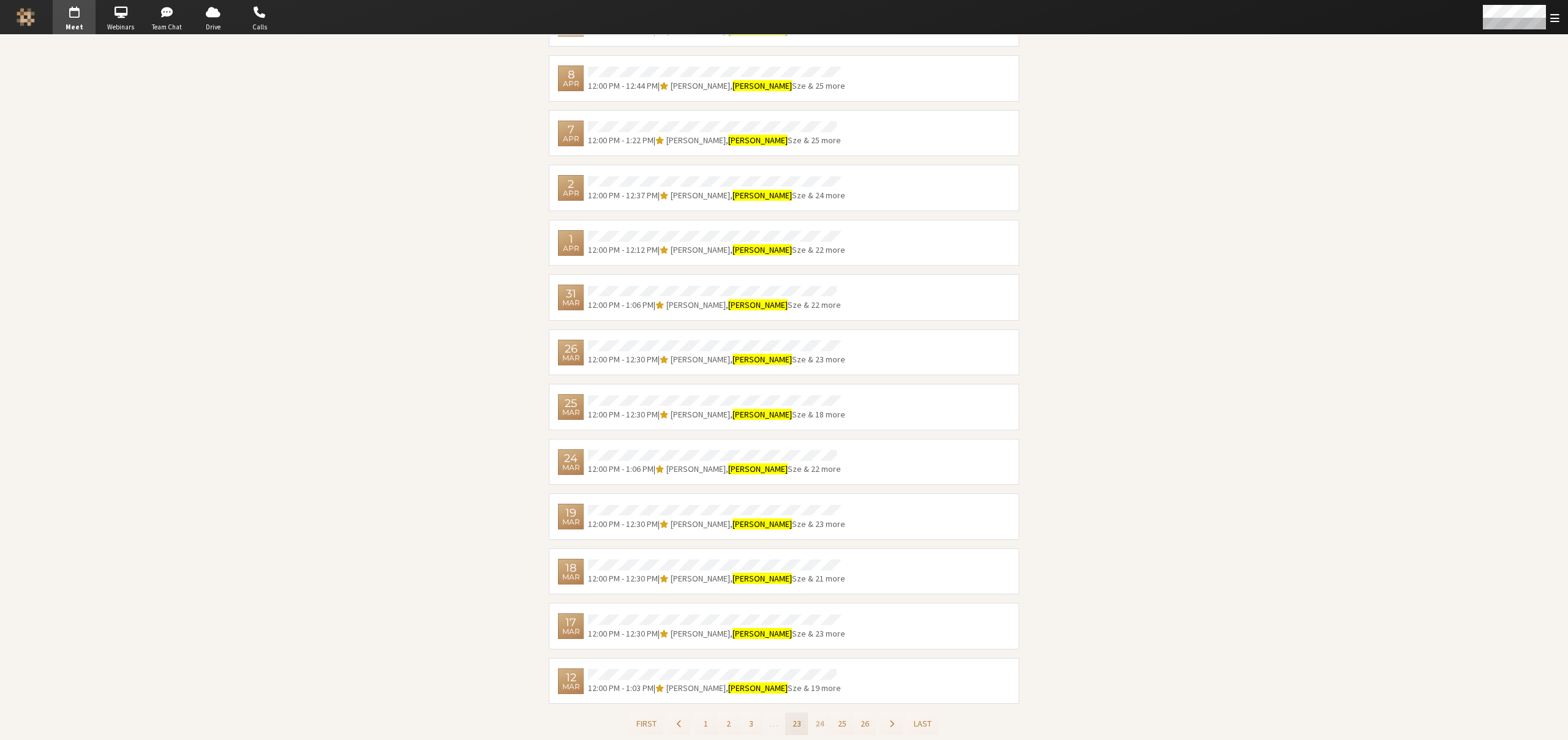
click at [788, 713] on button "23" at bounding box center [797, 724] width 23 height 23
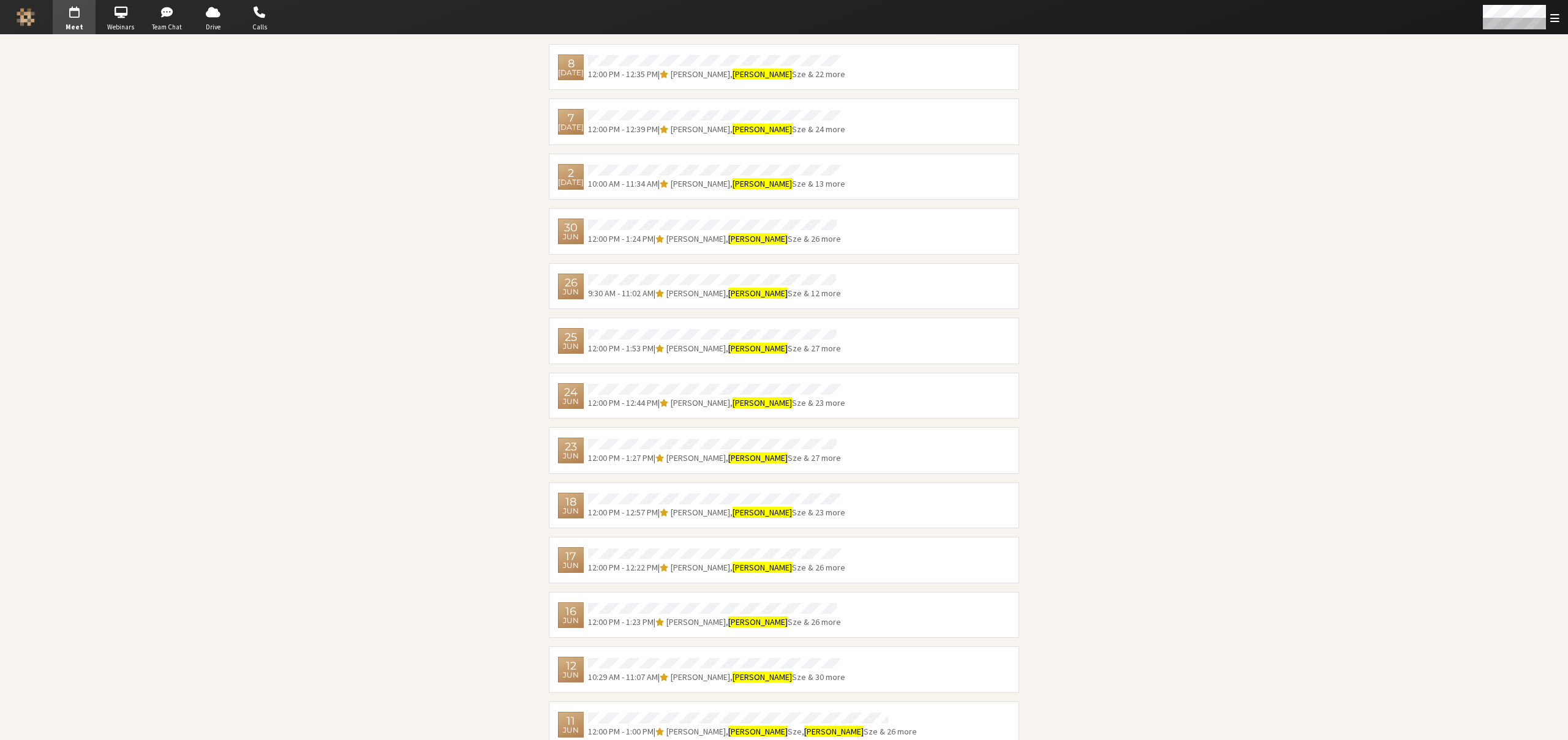
scroll to position [1019, 0]
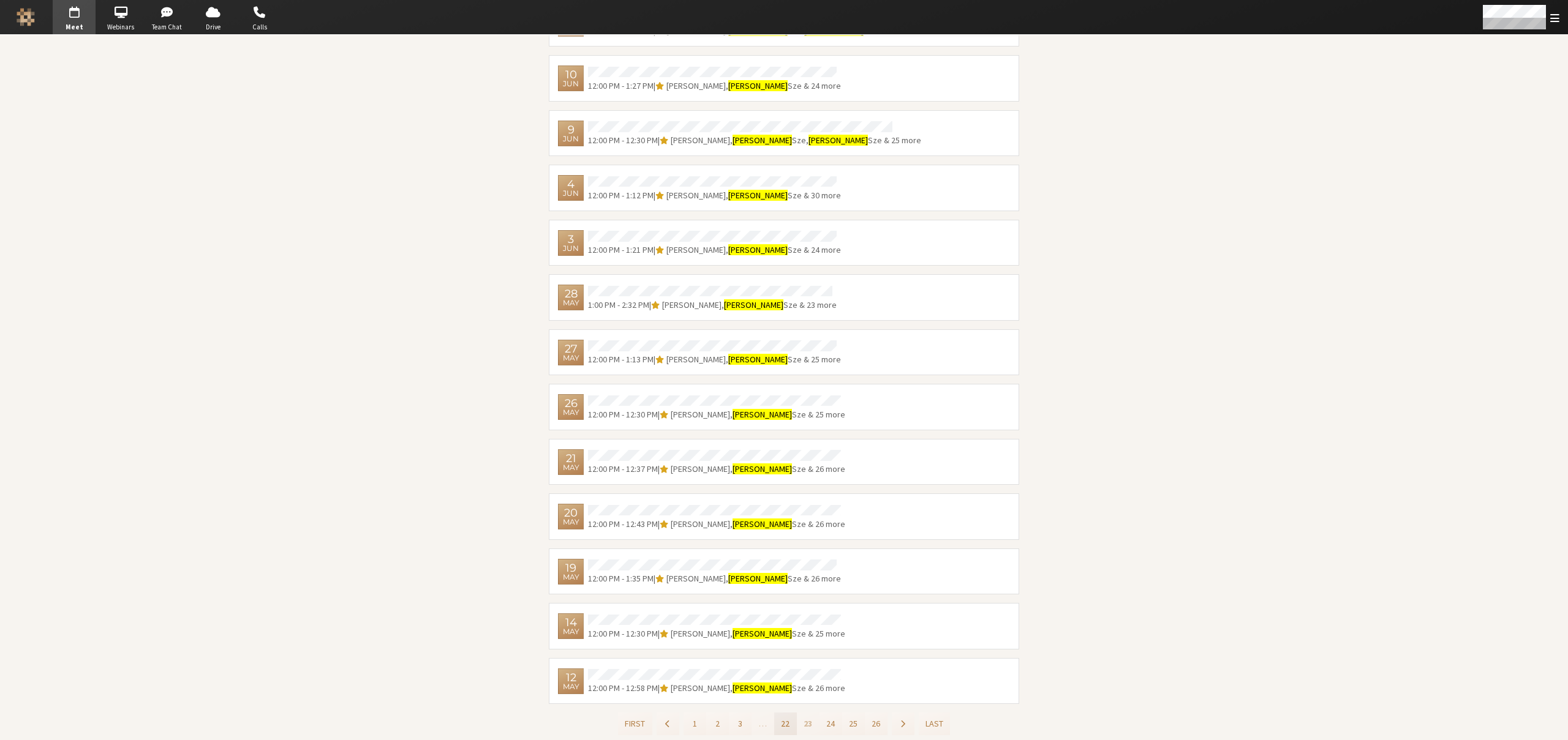
click at [782, 726] on button "22" at bounding box center [785, 724] width 23 height 23
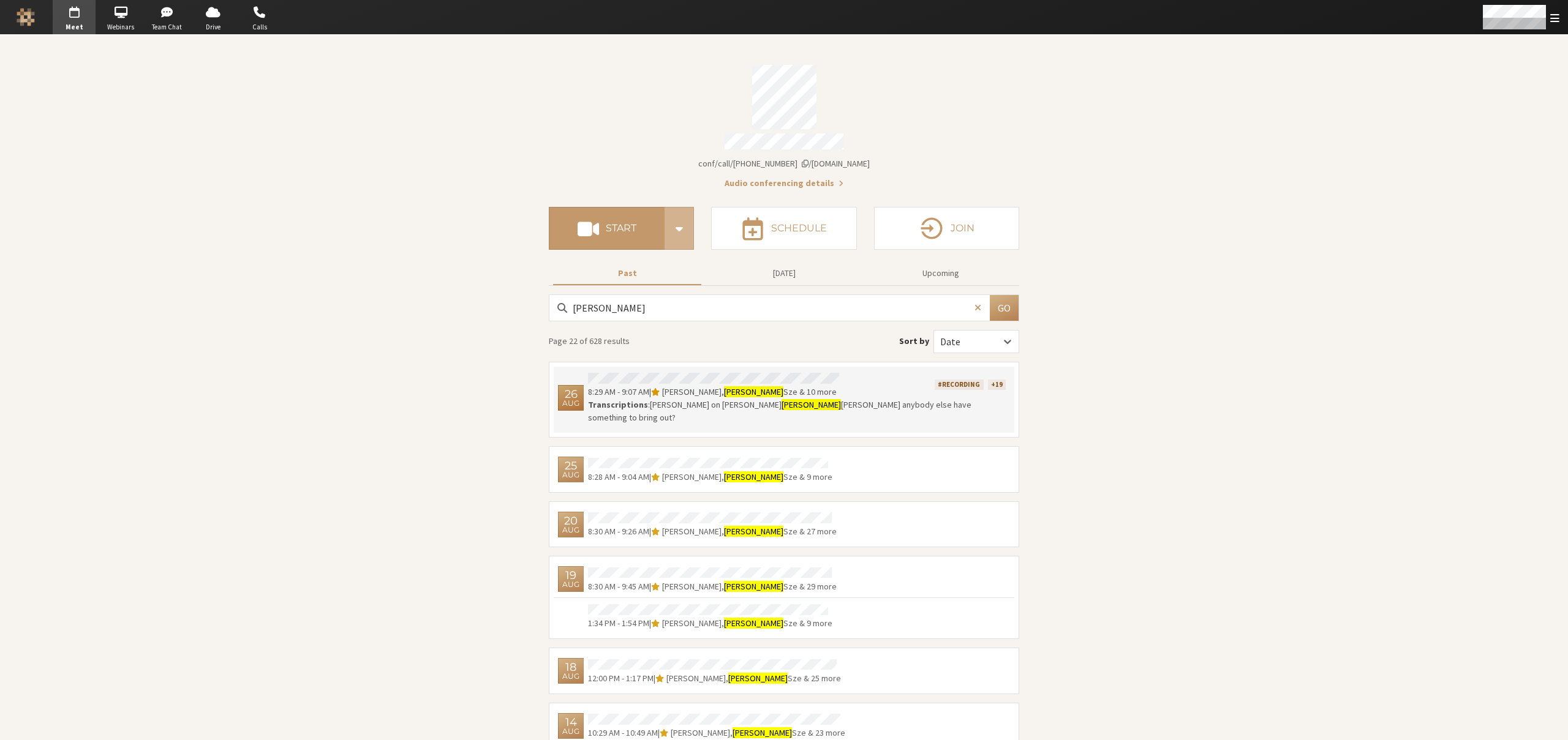
click at [832, 391] on div "8:29 AM - 9:07 AM | Noam David Tomczak , Bernardo Sze & 10 more" at bounding box center [757, 392] width 338 height 12
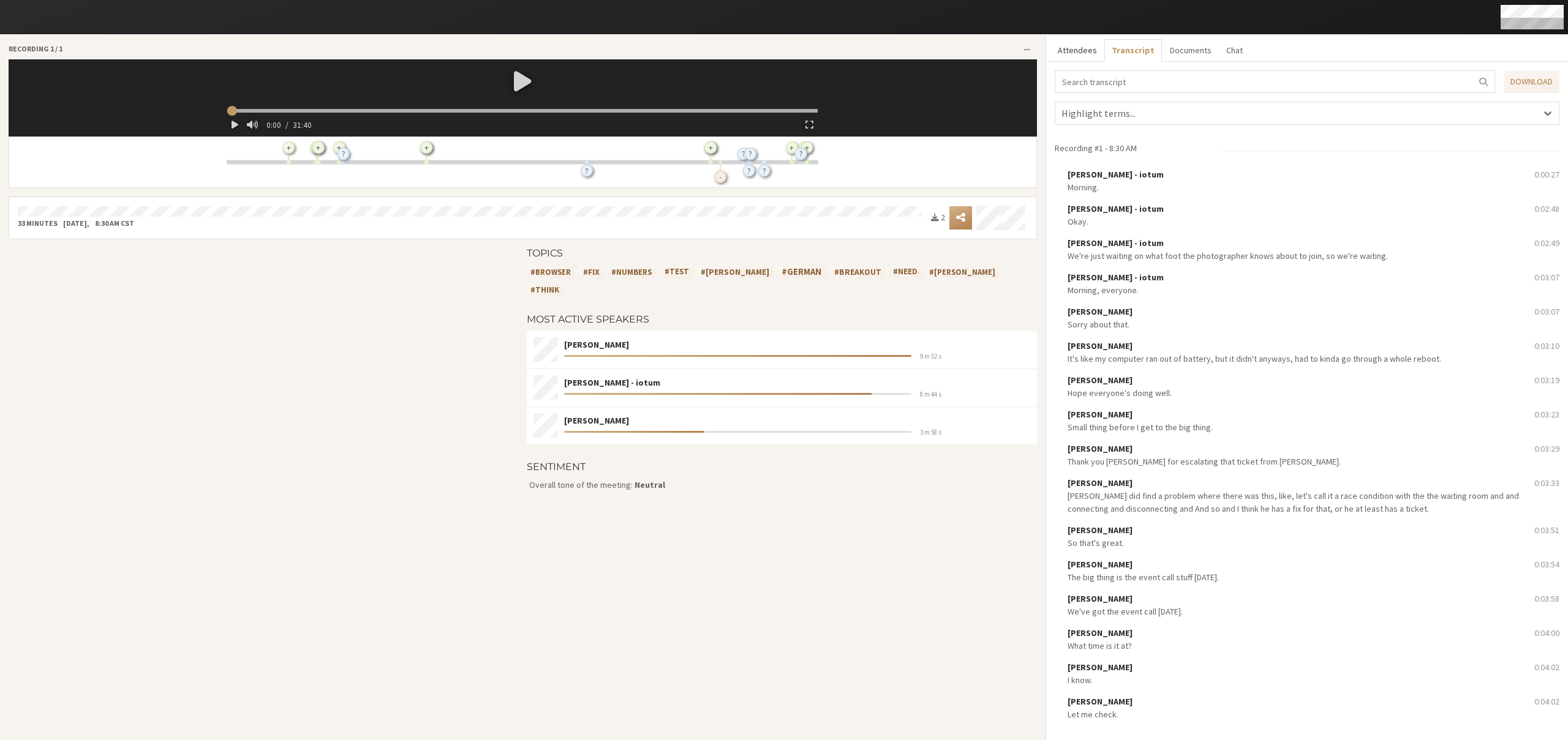
click at [1086, 51] on button "Attendees" at bounding box center [1077, 51] width 54 height 23
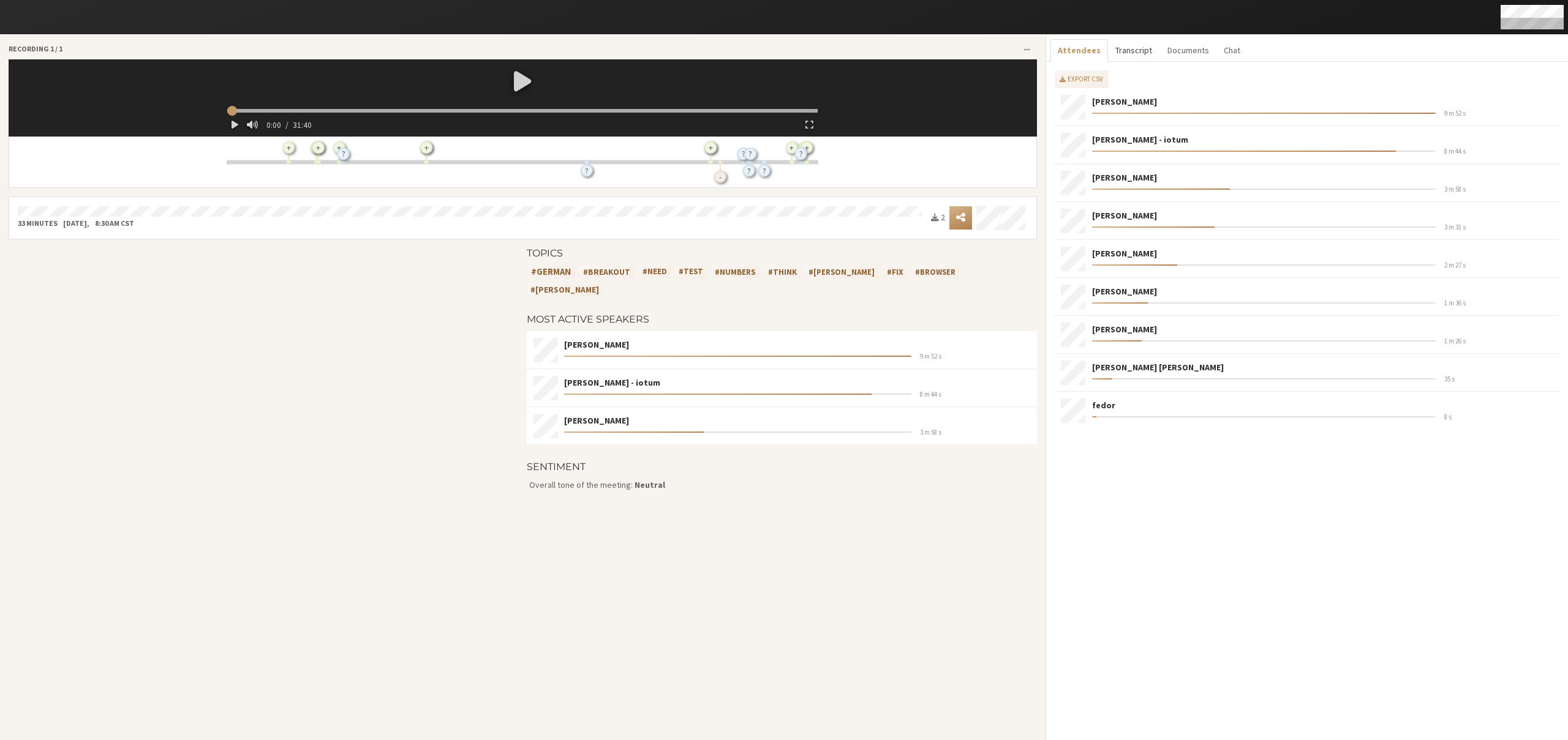
click at [1125, 48] on button "Transcript" at bounding box center [1134, 51] width 52 height 23
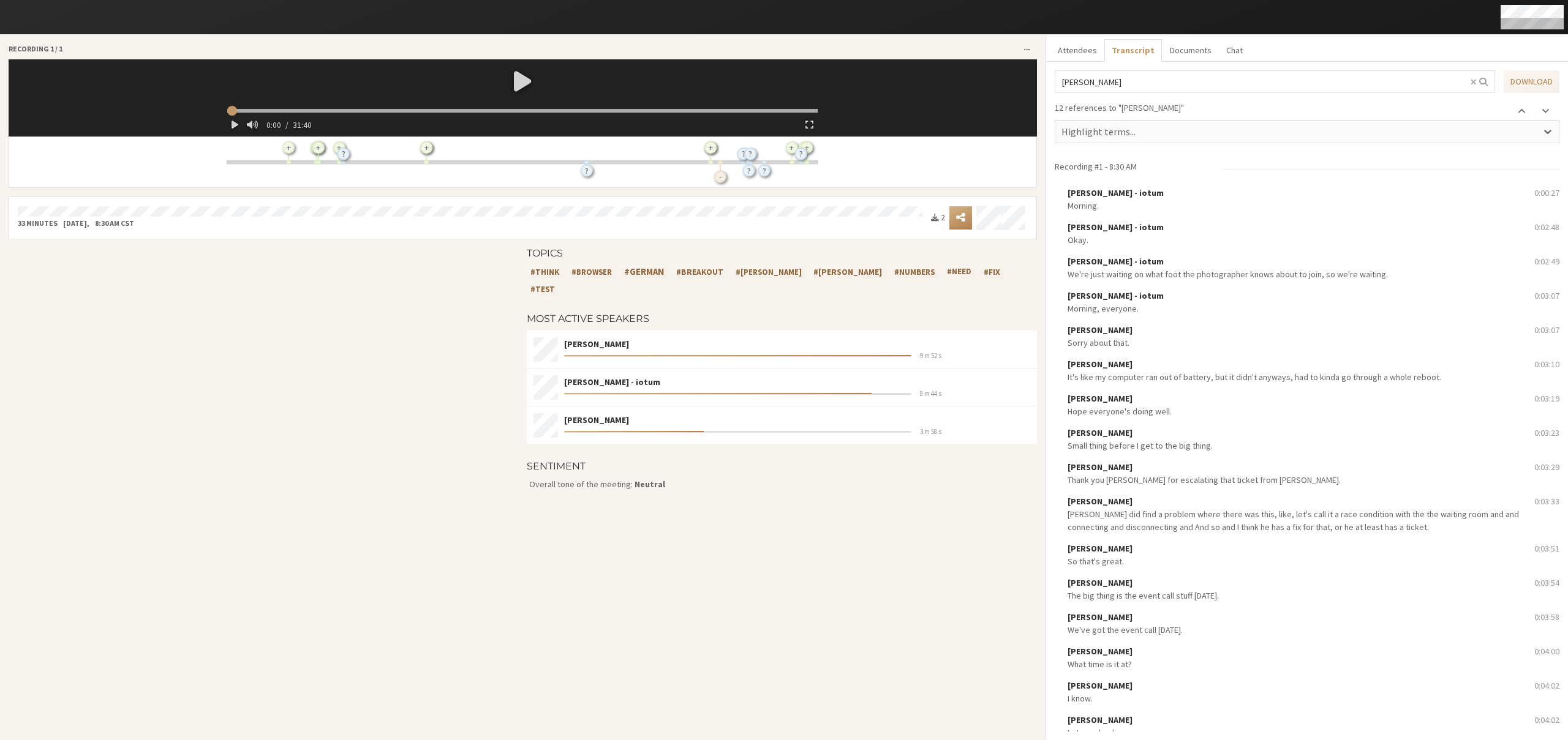
scroll to position [9078, 0]
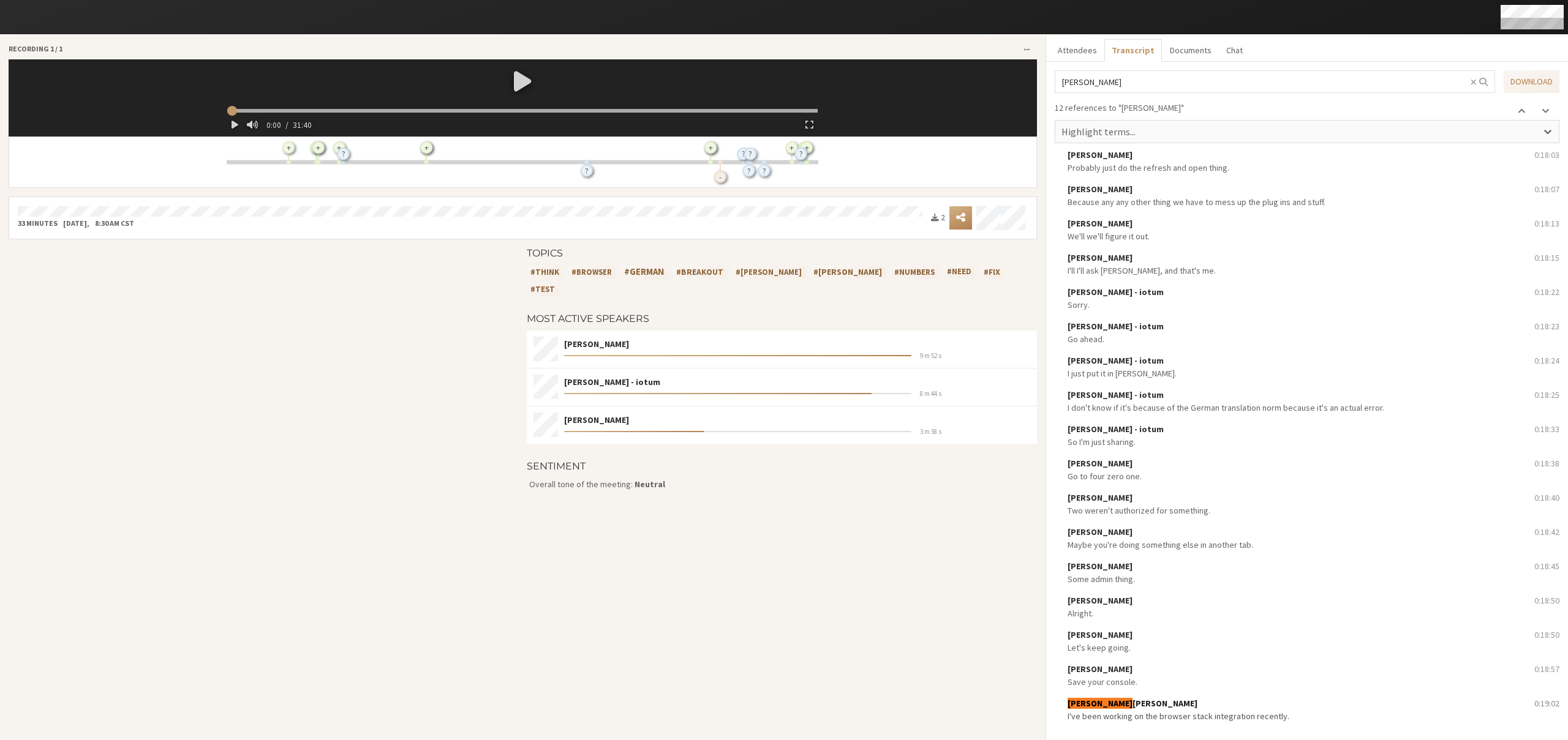
type input "alvin"
click at [1147, 704] on div "Alvin Matthew" at bounding box center [1296, 703] width 458 height 12
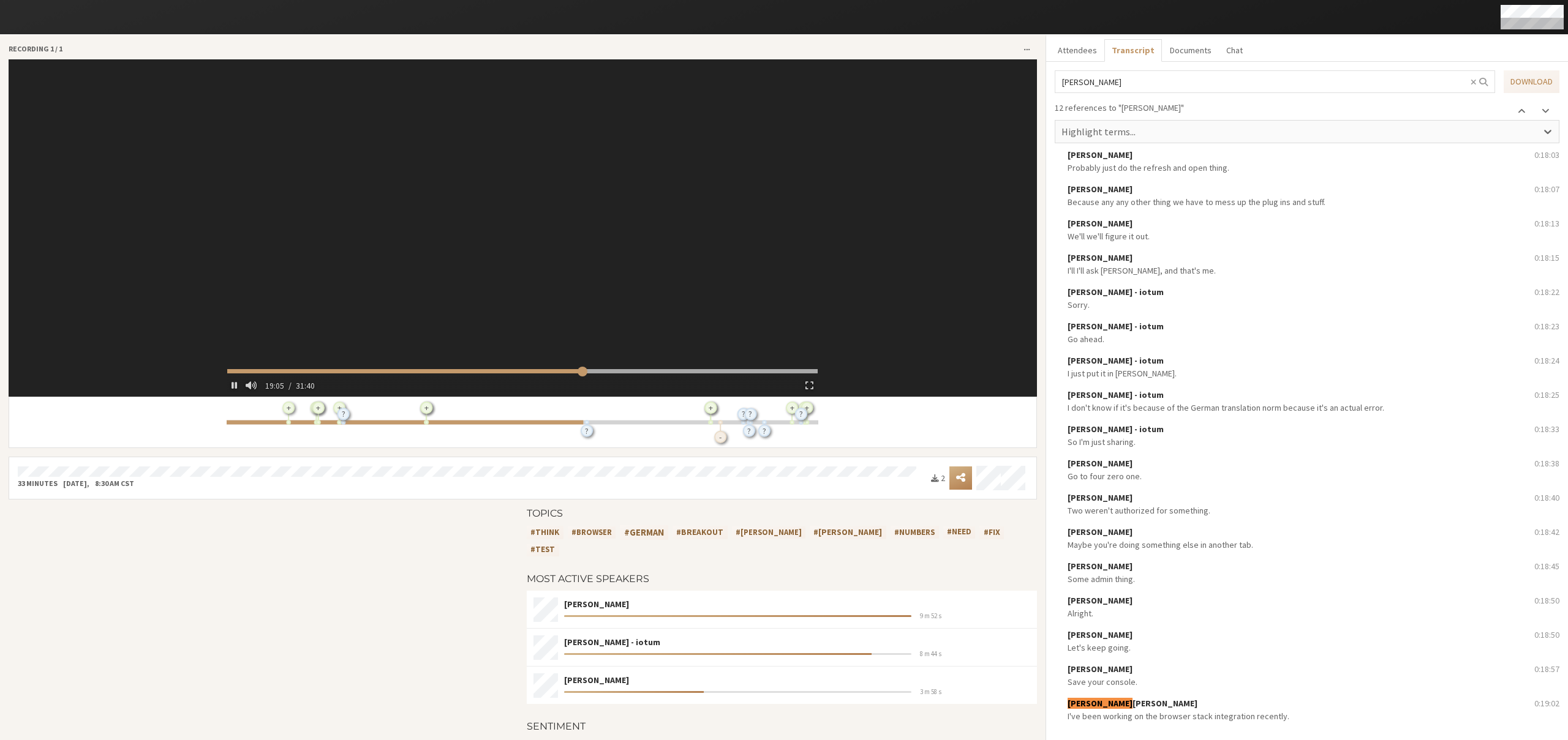
scroll to position [9103, 0]
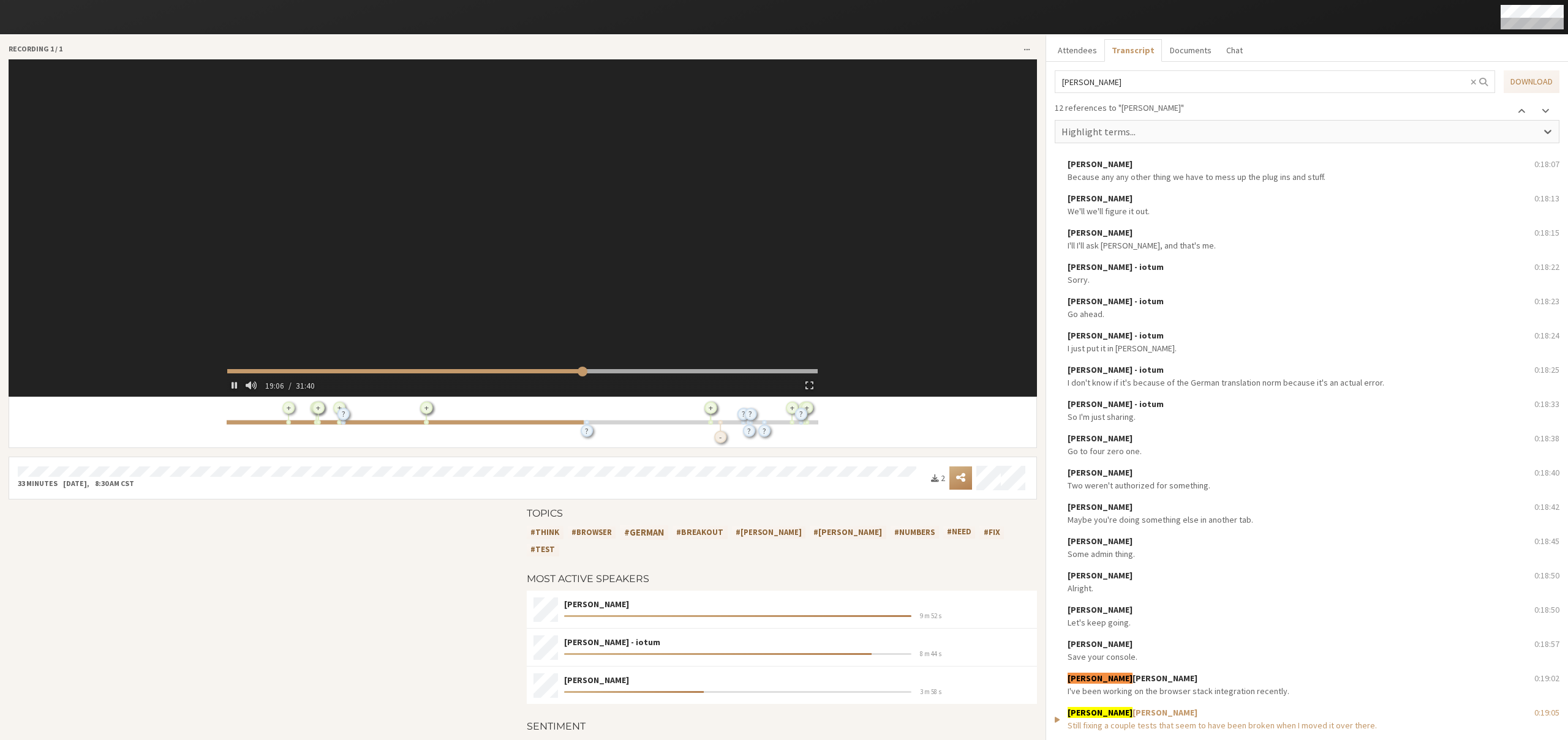
type input "1147.631334"
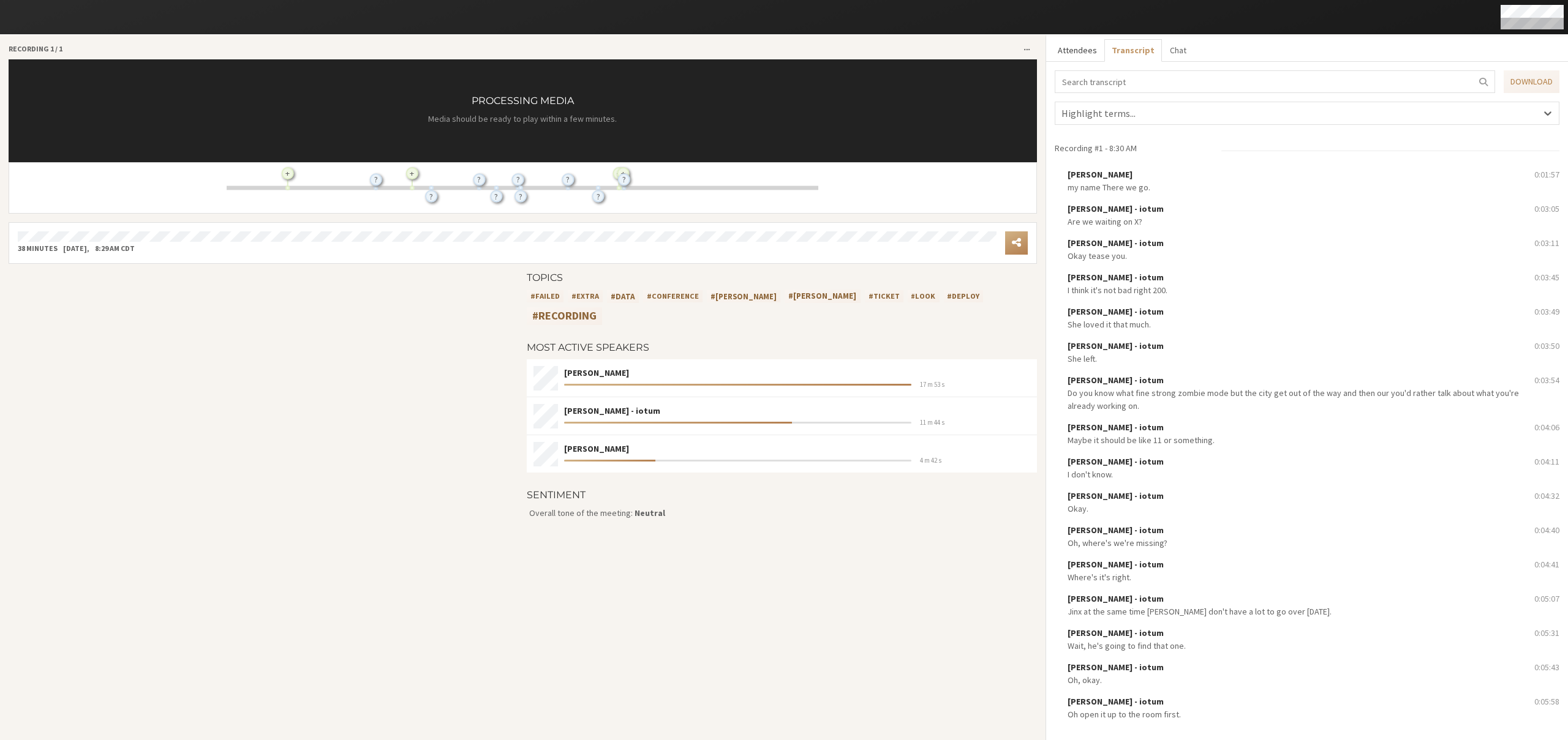
click at [1079, 50] on button "Attendees" at bounding box center [1077, 51] width 54 height 23
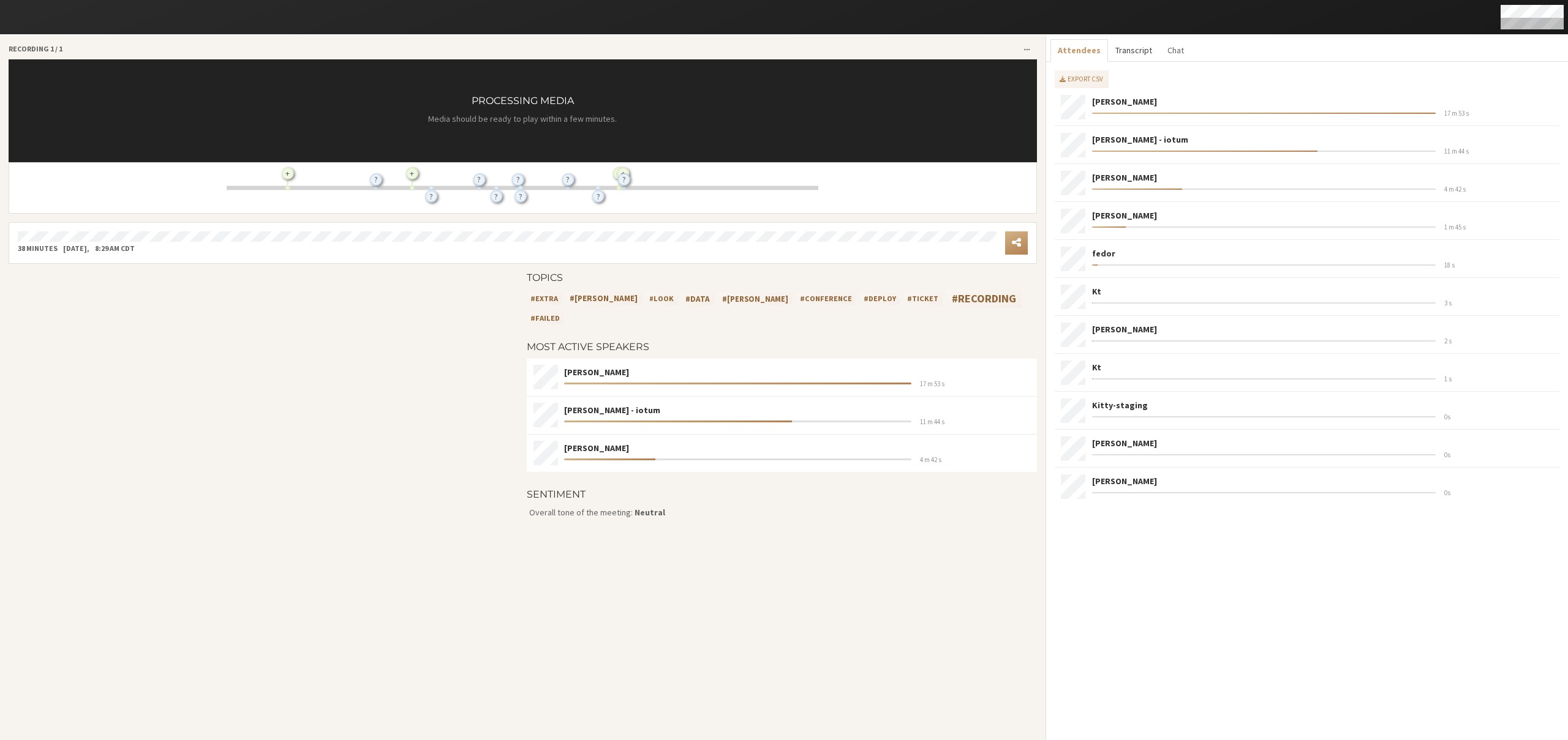
click at [1120, 53] on button "Transcript" at bounding box center [1134, 51] width 52 height 23
